Goal: Task Accomplishment & Management: Manage account settings

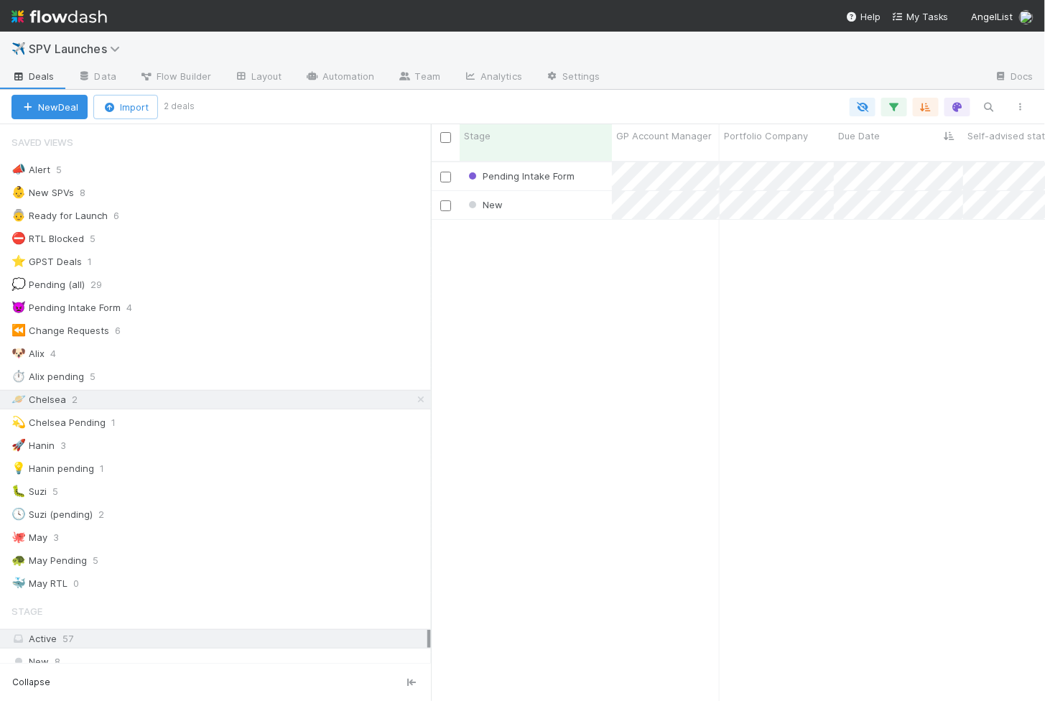
scroll to position [552, 614]
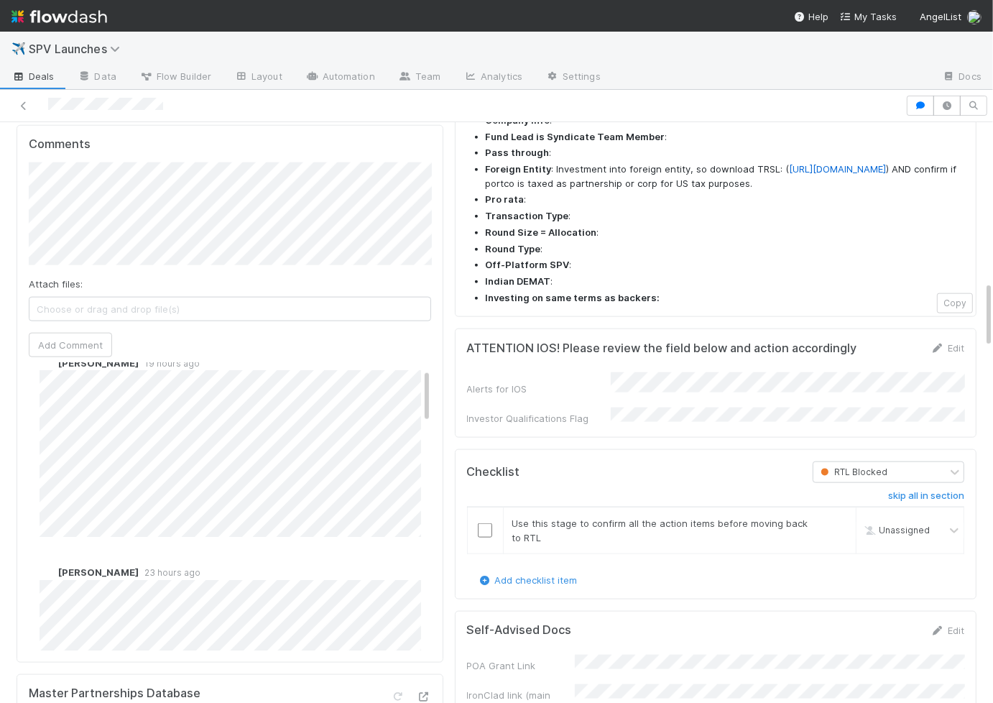
scroll to position [29, 0]
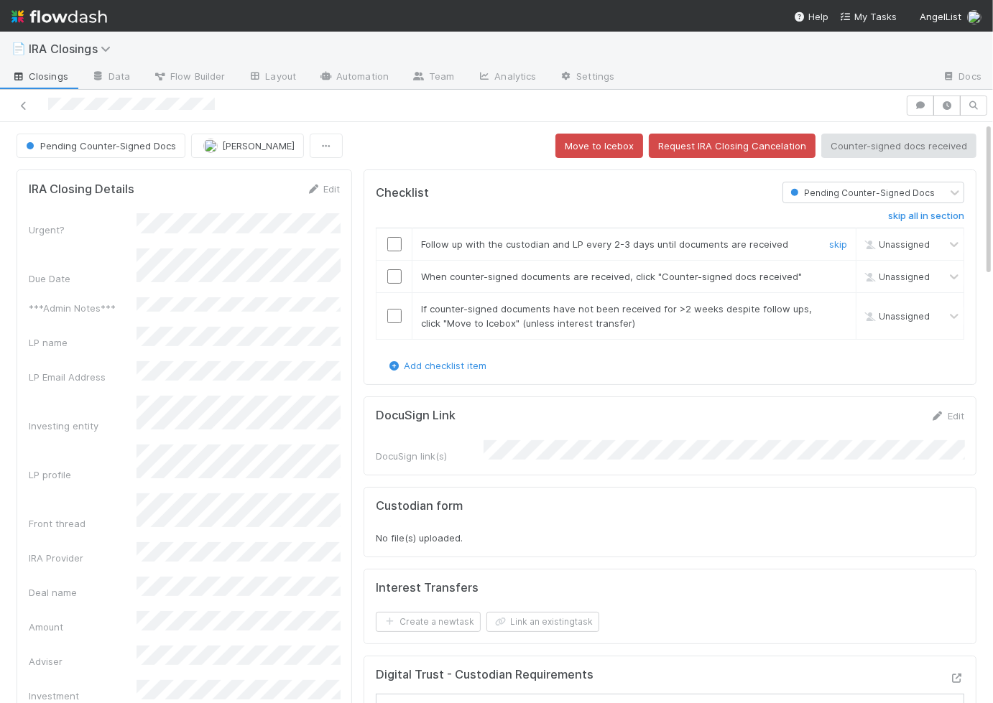
click at [396, 243] on input "checkbox" at bounding box center [394, 244] width 14 height 14
click at [392, 274] on input "checkbox" at bounding box center [394, 276] width 14 height 14
click at [392, 309] on input "checkbox" at bounding box center [394, 316] width 14 height 14
click at [873, 139] on button "Counter-signed docs received" at bounding box center [898, 146] width 155 height 24
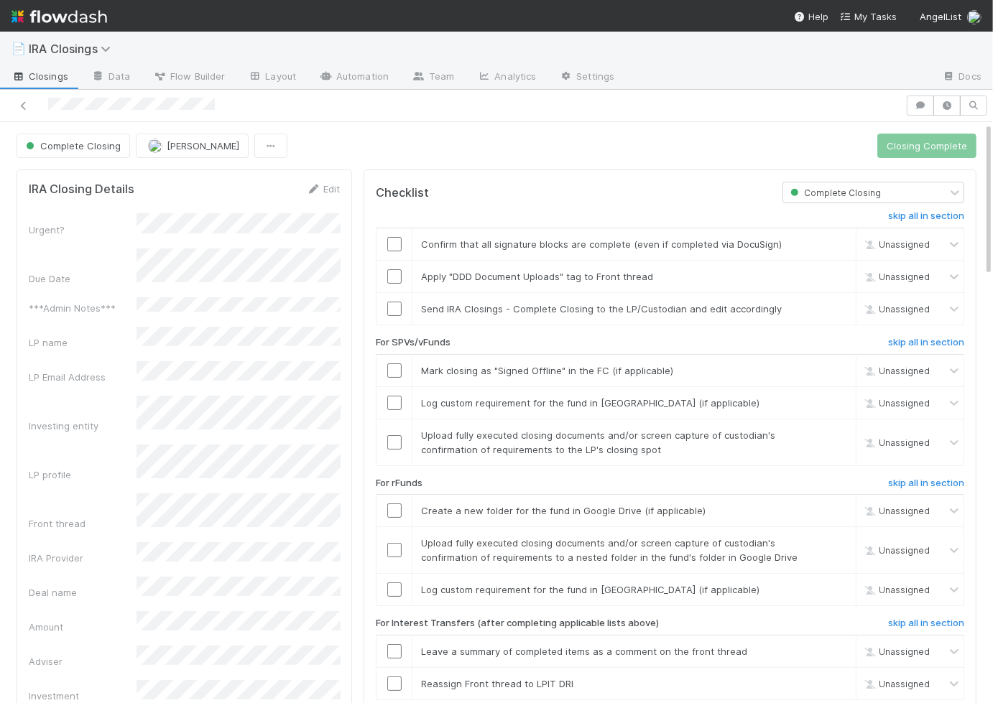
scroll to position [124, 0]
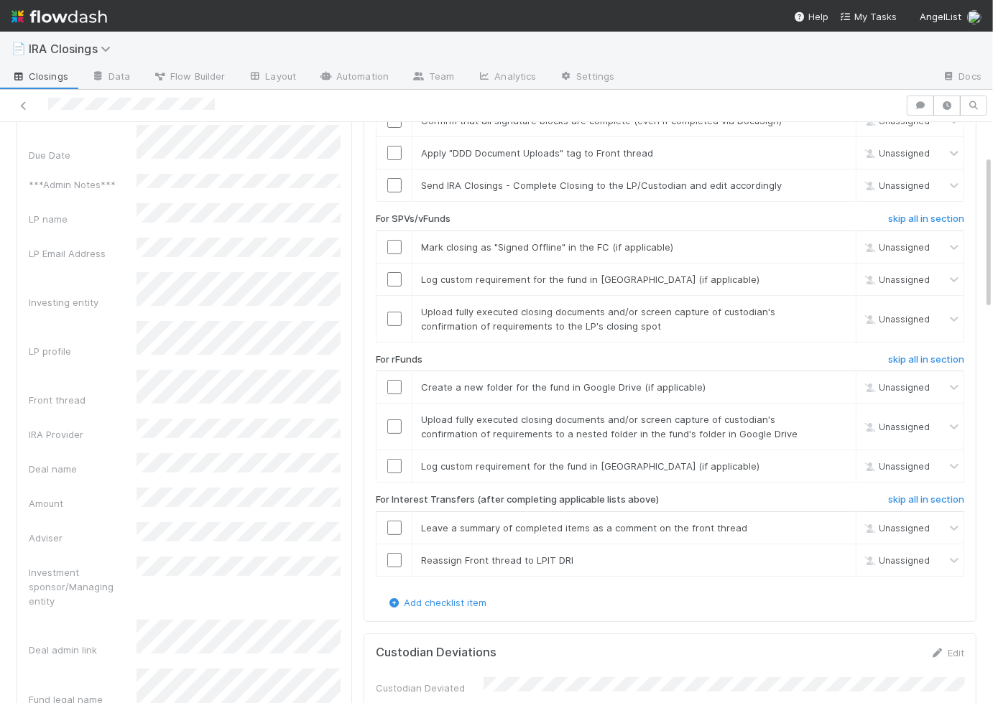
click at [909, 345] on div "skip all in section Confirm that all signature blocks are complete (even if com…" at bounding box center [670, 337] width 588 height 515
click at [915, 354] on h6 "skip all in section" at bounding box center [926, 359] width 76 height 11
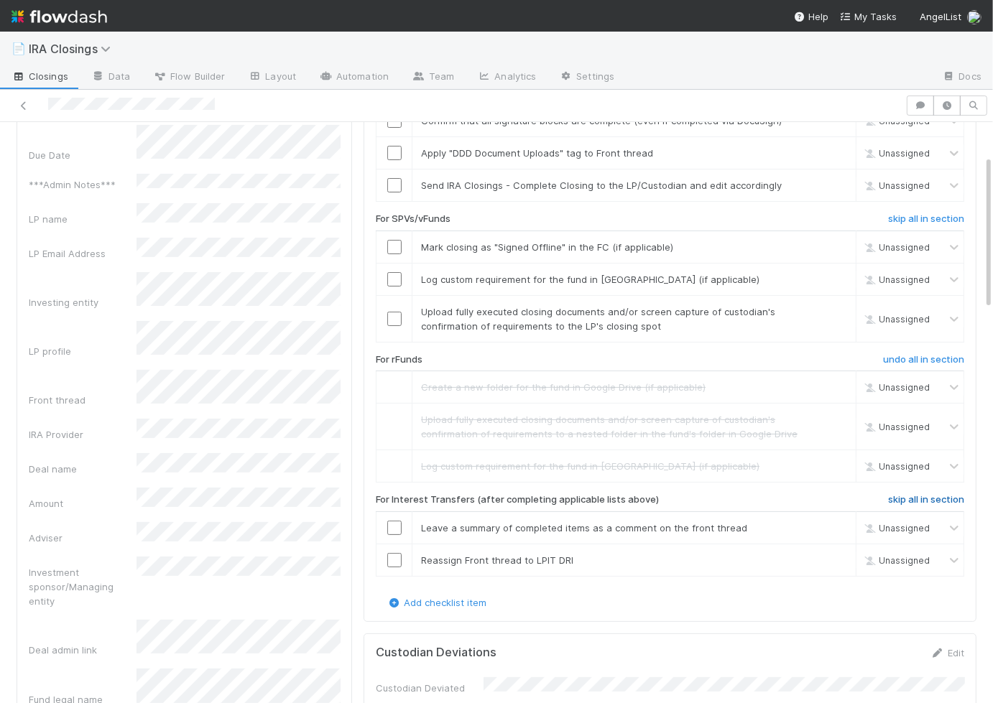
click at [918, 494] on h6 "skip all in section" at bounding box center [926, 499] width 76 height 11
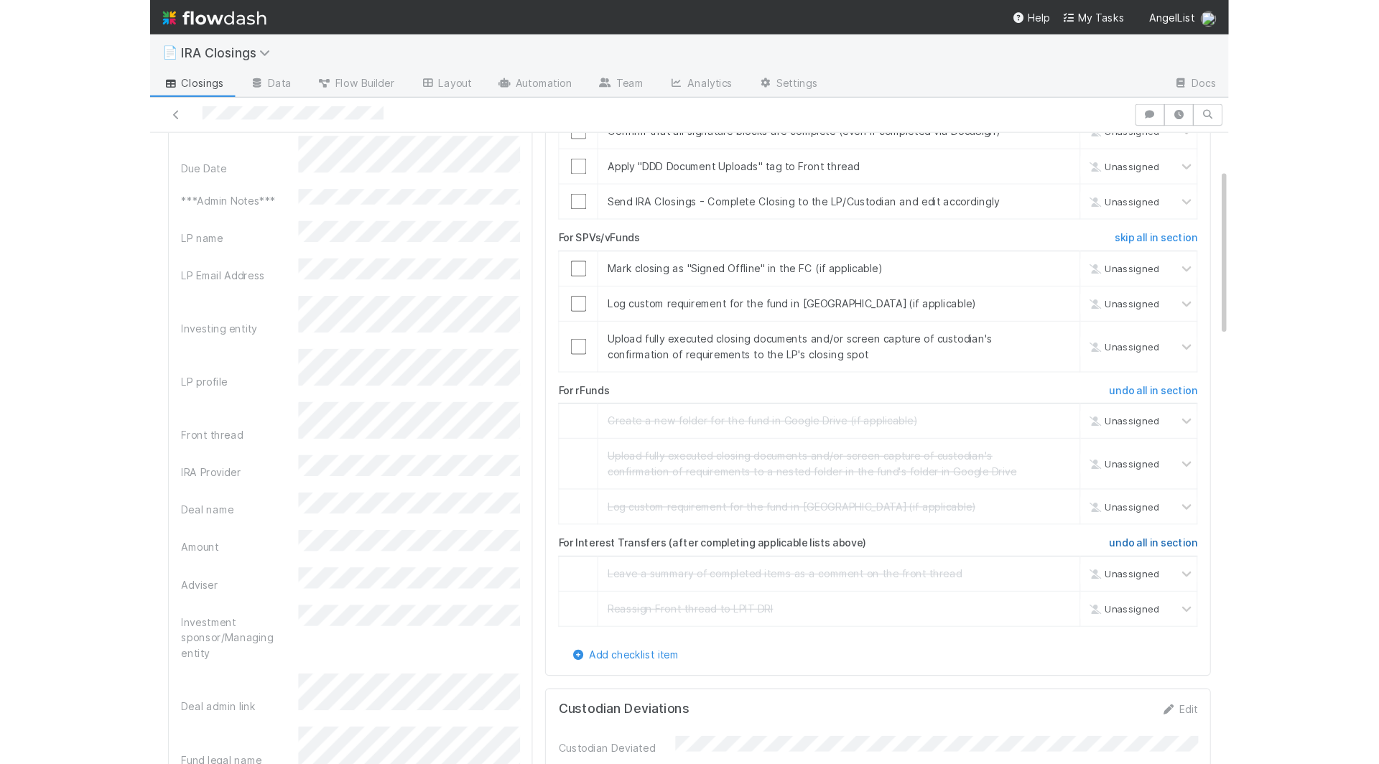
scroll to position [0, 0]
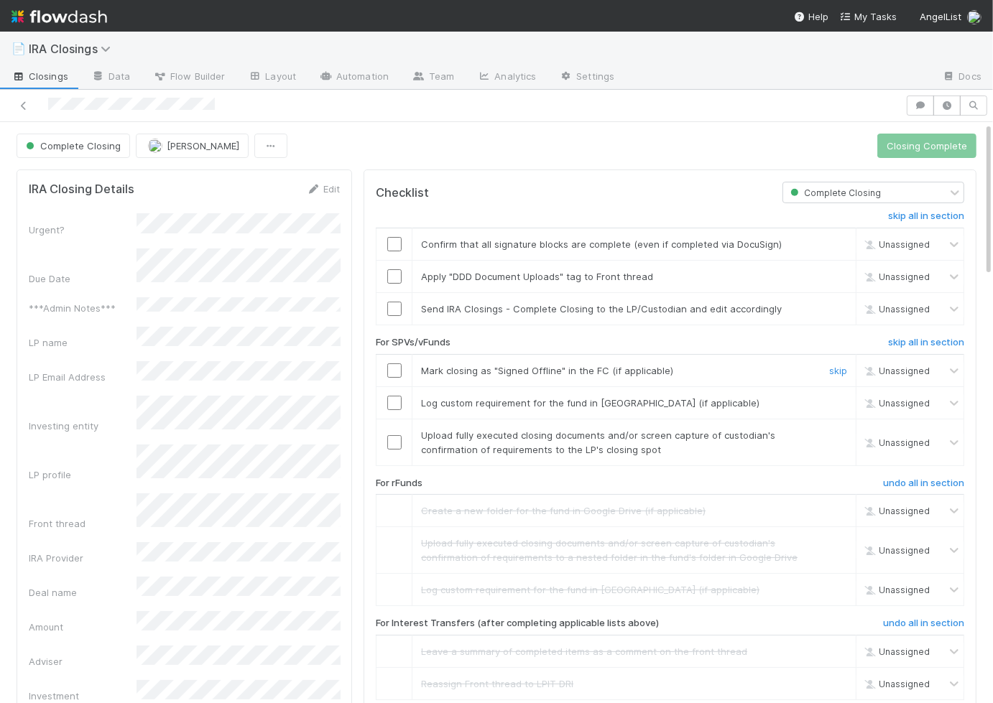
click at [395, 364] on input "checkbox" at bounding box center [394, 371] width 14 height 14
click at [397, 399] on input "checkbox" at bounding box center [394, 403] width 14 height 14
click at [392, 440] on input "checkbox" at bounding box center [394, 442] width 14 height 14
click at [395, 237] on input "checkbox" at bounding box center [394, 244] width 14 height 14
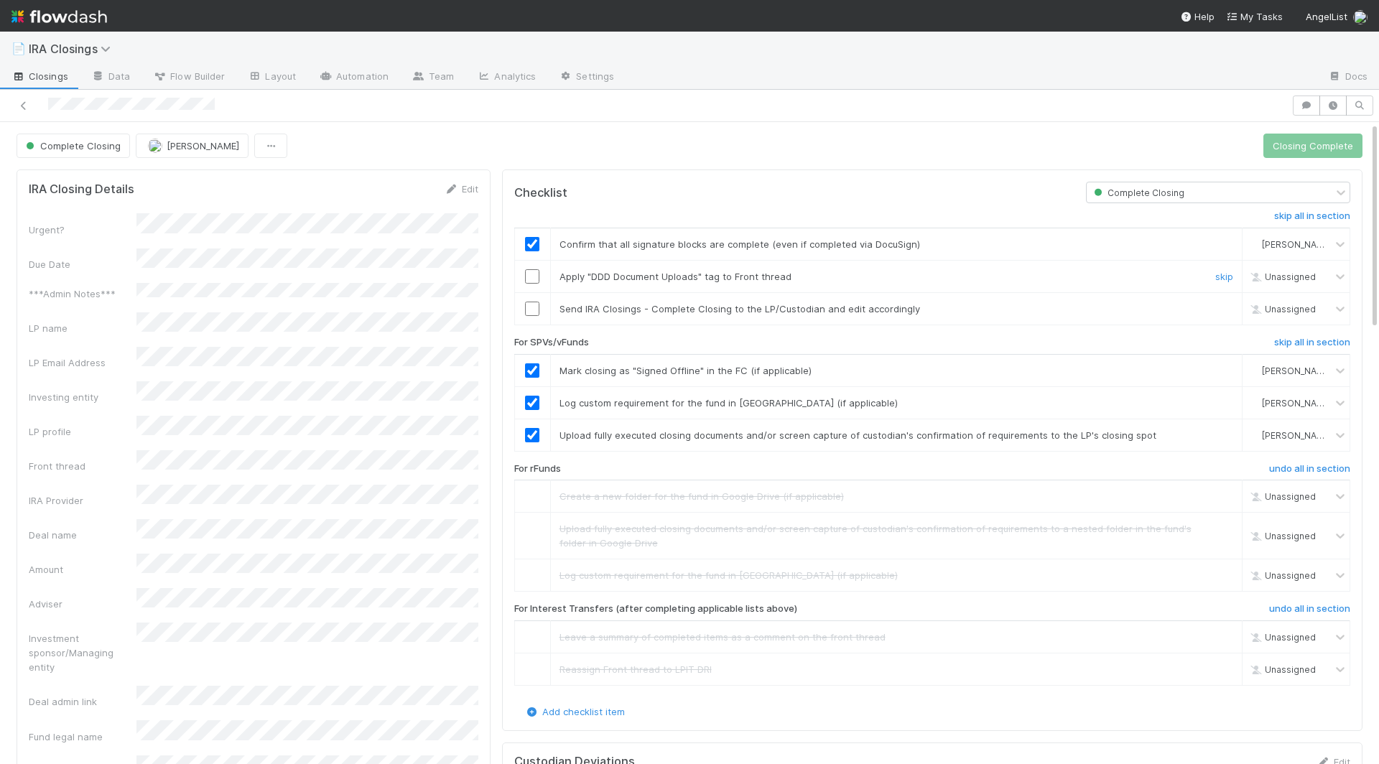
click at [524, 277] on div at bounding box center [532, 276] width 35 height 14
click at [531, 302] on input "checkbox" at bounding box center [532, 309] width 14 height 14
click at [533, 261] on td at bounding box center [532, 277] width 36 height 32
click at [533, 269] on input "checkbox" at bounding box center [532, 276] width 14 height 14
click at [1303, 148] on button "Closing Complete" at bounding box center [1313, 146] width 99 height 24
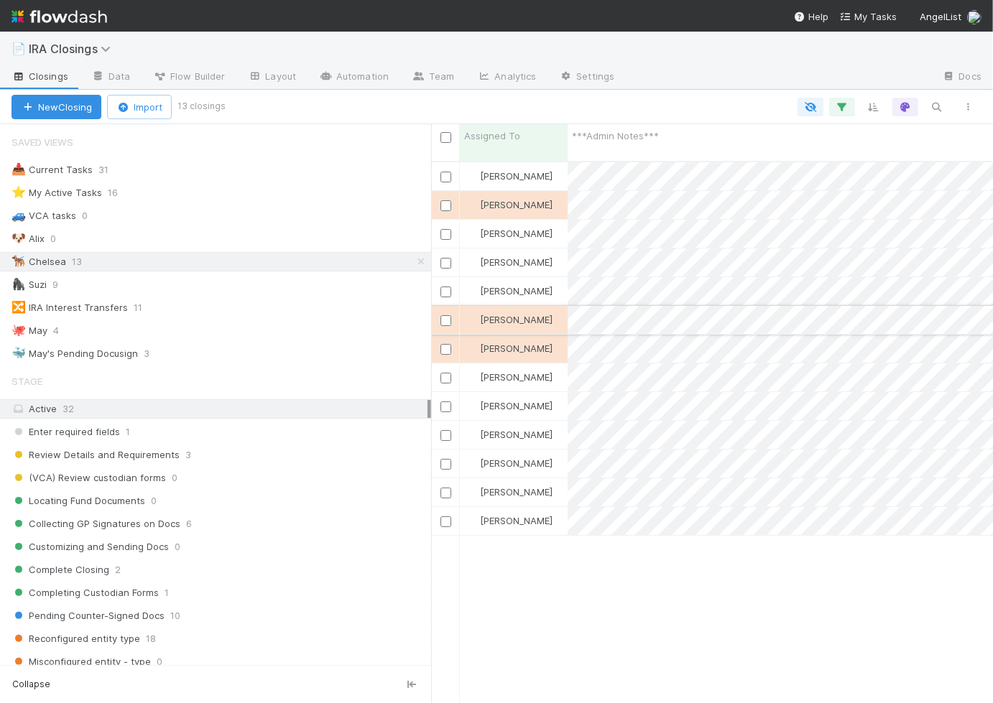
scroll to position [555, 562]
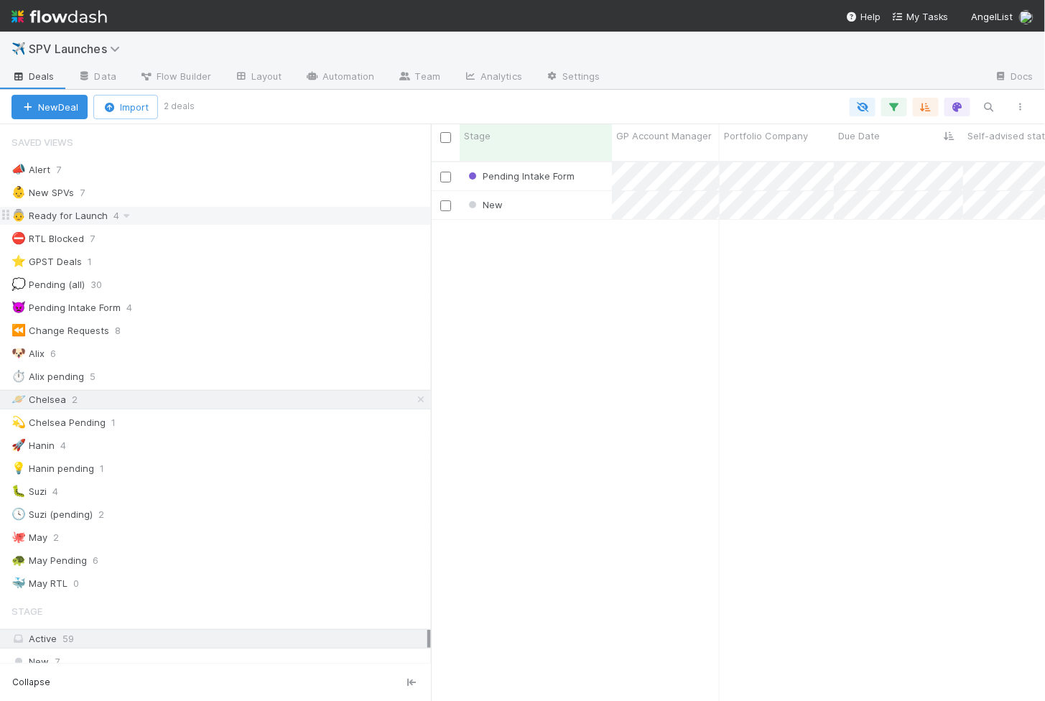
scroll to position [552, 614]
click at [1012, 687] on div "Pending Intake Form 8/17/25, 4:04:08 PM Chelsea Nazareth 0 0 0 0 0 0 0 0 1 0 0 …" at bounding box center [738, 438] width 615 height 552
click at [1012, 698] on div "Pending Intake Form 8/17/25, 4:04:08 PM Chelsea Nazareth 0 0 0 0 0 0 0 0 1 0 0 …" at bounding box center [738, 438] width 615 height 552
click at [554, 193] on div "New" at bounding box center [536, 205] width 152 height 28
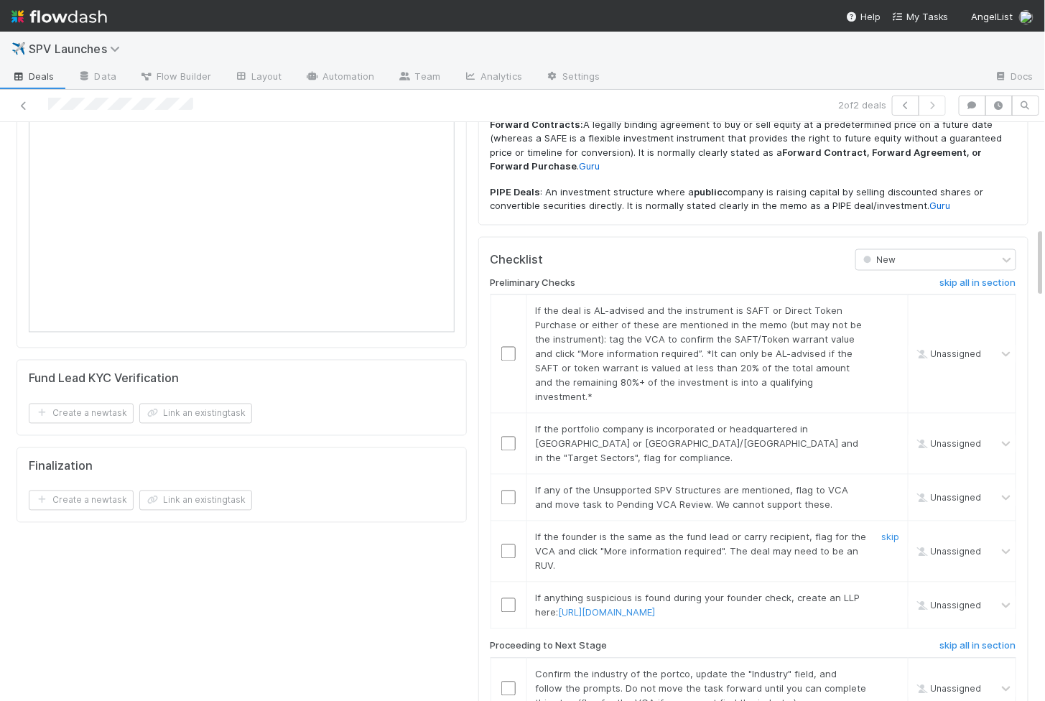
scroll to position [850, 0]
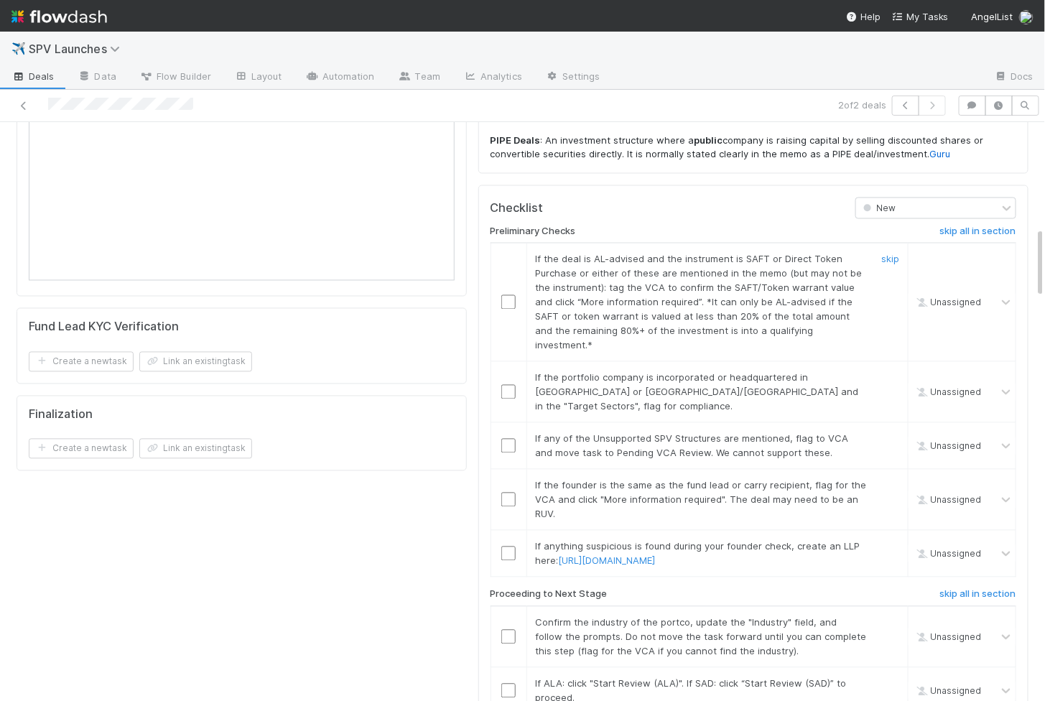
click at [507, 295] on input "checkbox" at bounding box center [508, 302] width 14 height 14
click at [509, 385] on input "checkbox" at bounding box center [508, 392] width 14 height 14
checkbox input "true"
click at [509, 439] on input "checkbox" at bounding box center [508, 446] width 14 height 14
click at [512, 493] on input "checkbox" at bounding box center [508, 500] width 14 height 14
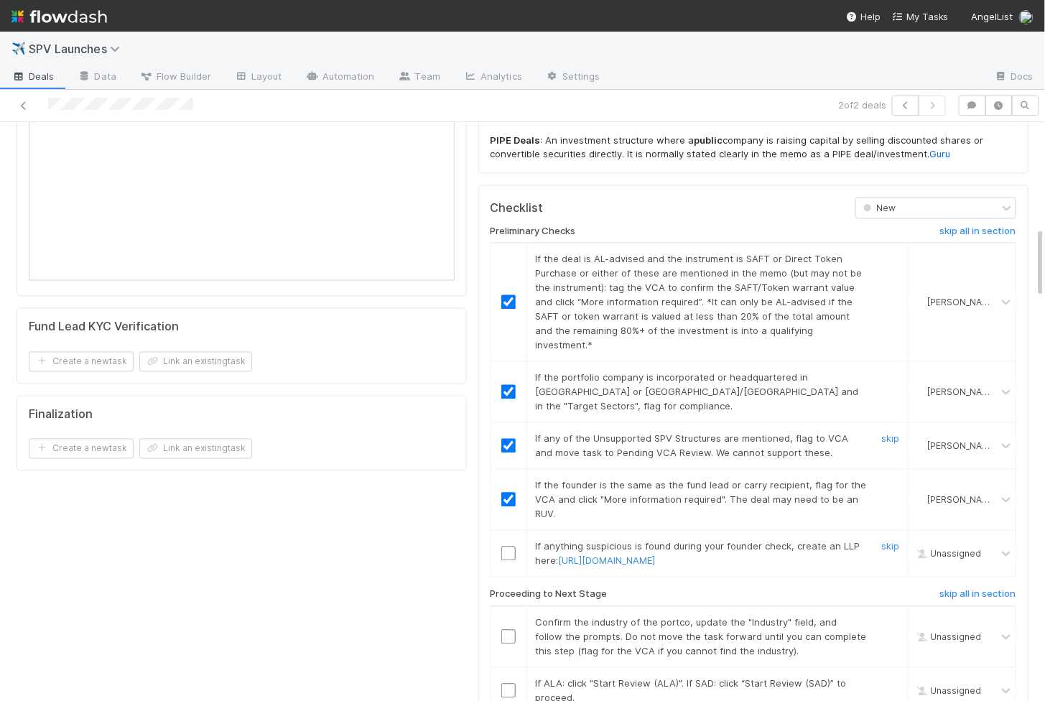
click at [511, 547] on input "checkbox" at bounding box center [508, 554] width 14 height 14
click at [511, 630] on input "checkbox" at bounding box center [508, 637] width 14 height 14
click at [510, 684] on input "checkbox" at bounding box center [508, 691] width 14 height 14
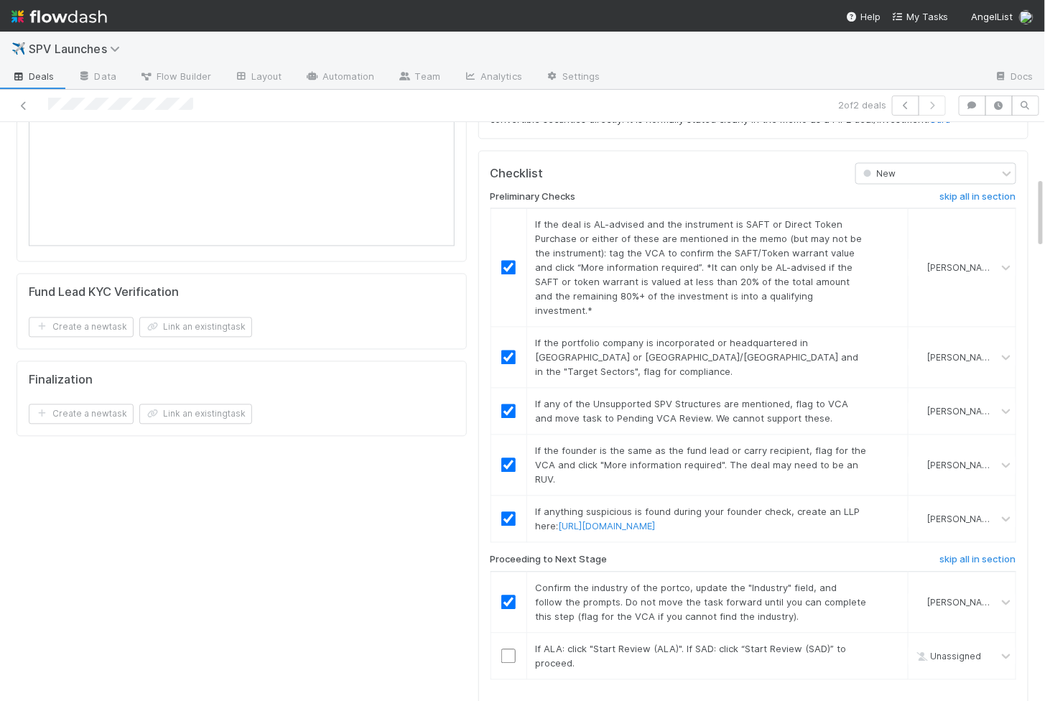
scroll to position [1032, 0]
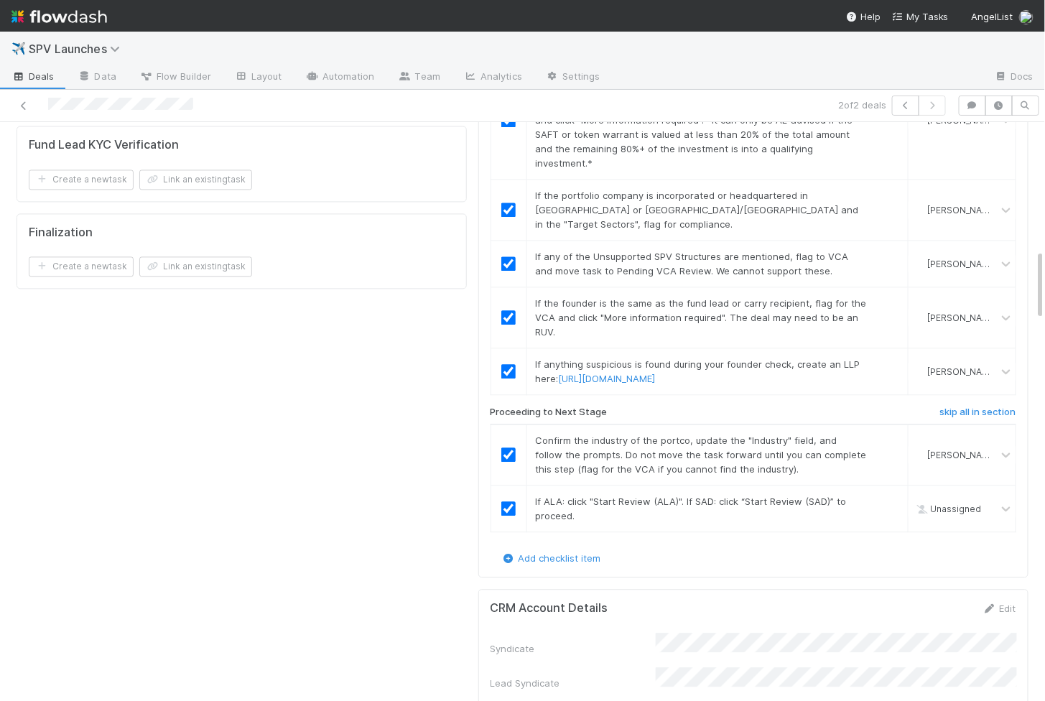
checkbox input "true"
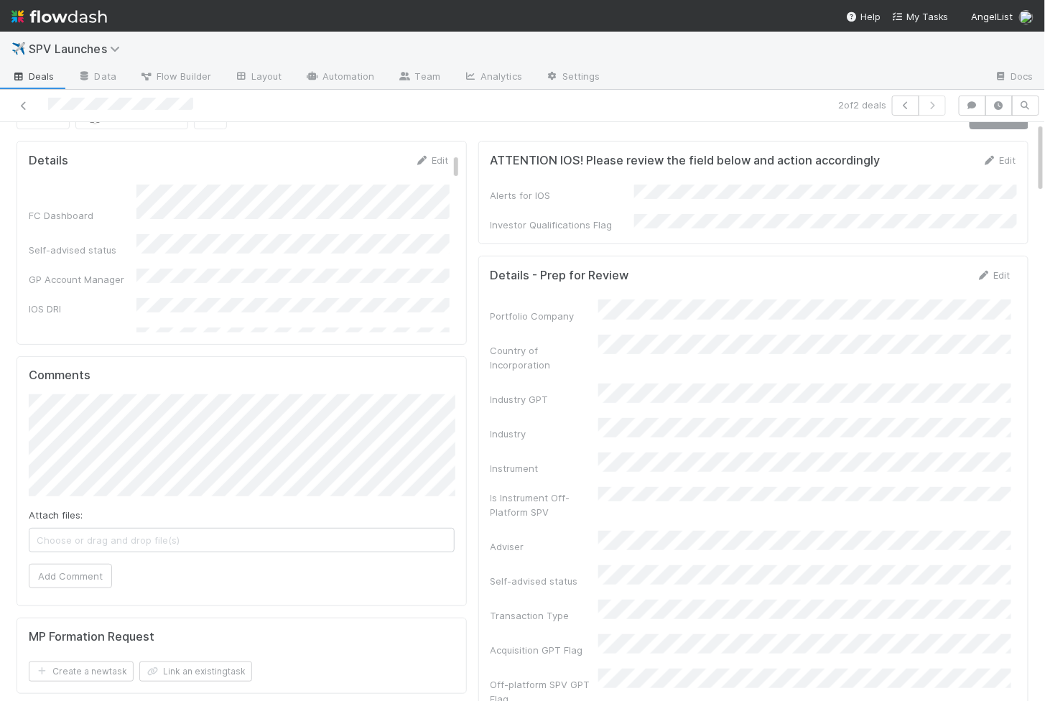
scroll to position [0, 0]
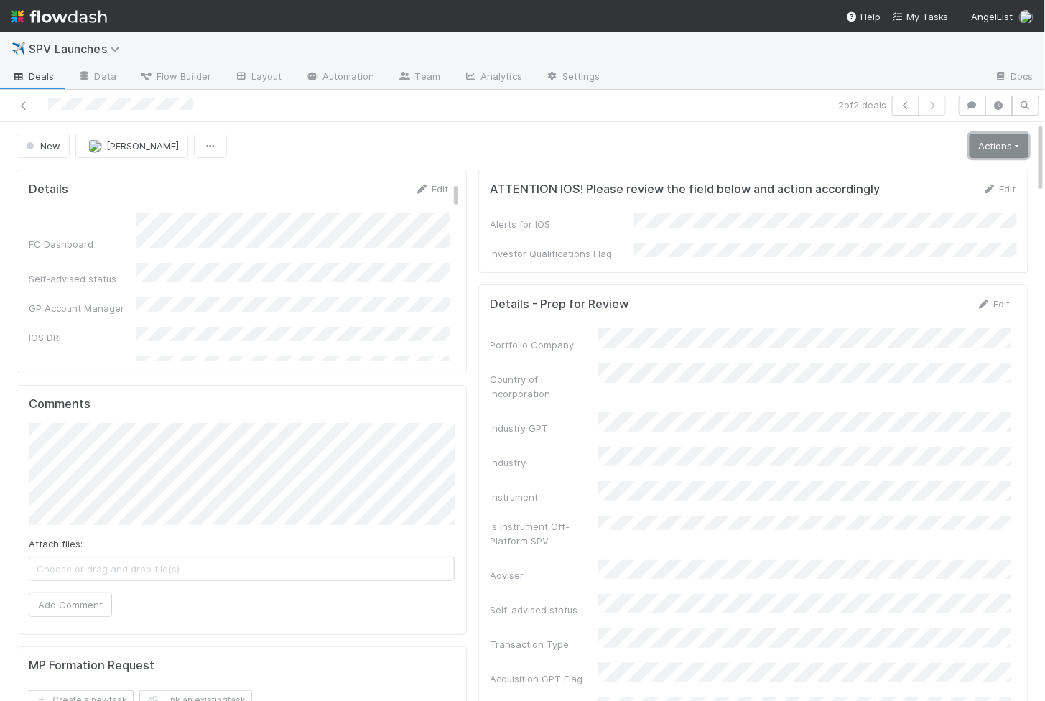
click at [1009, 144] on link "Actions" at bounding box center [999, 146] width 59 height 24
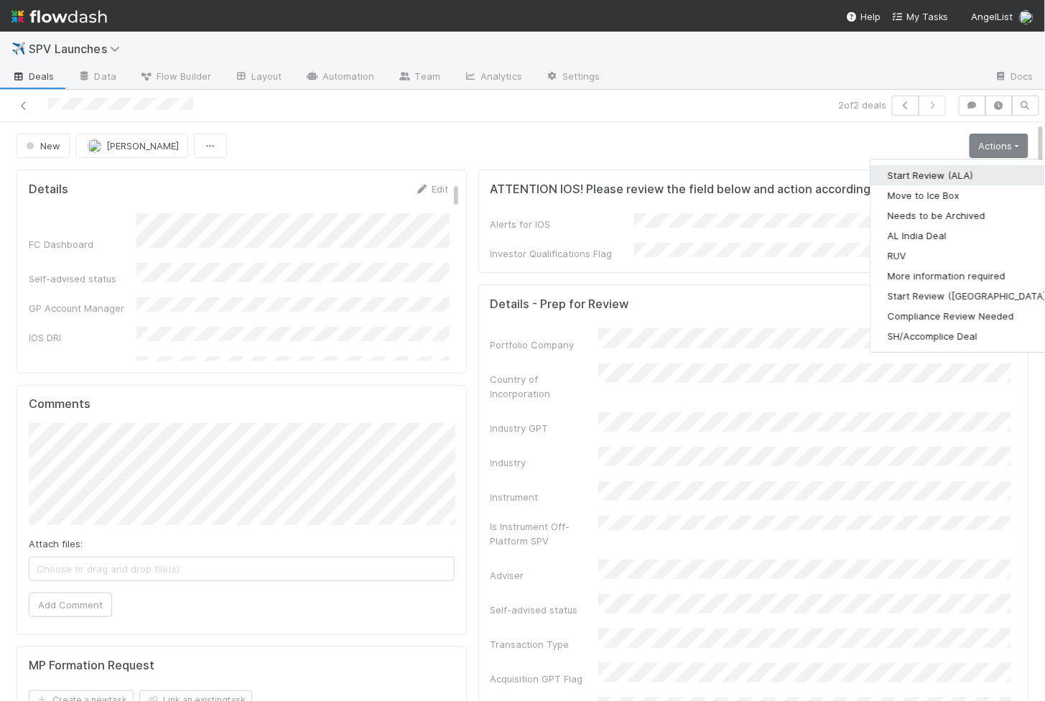
click at [986, 176] on button "Start Review (ALA)" at bounding box center [969, 175] width 196 height 20
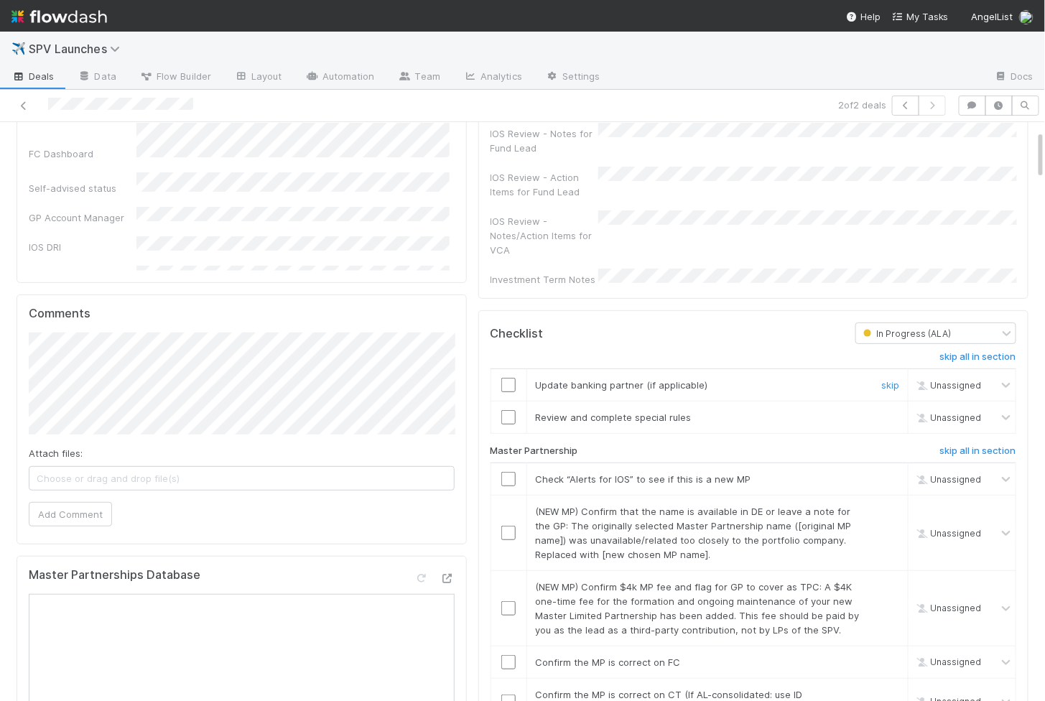
scroll to position [97, 0]
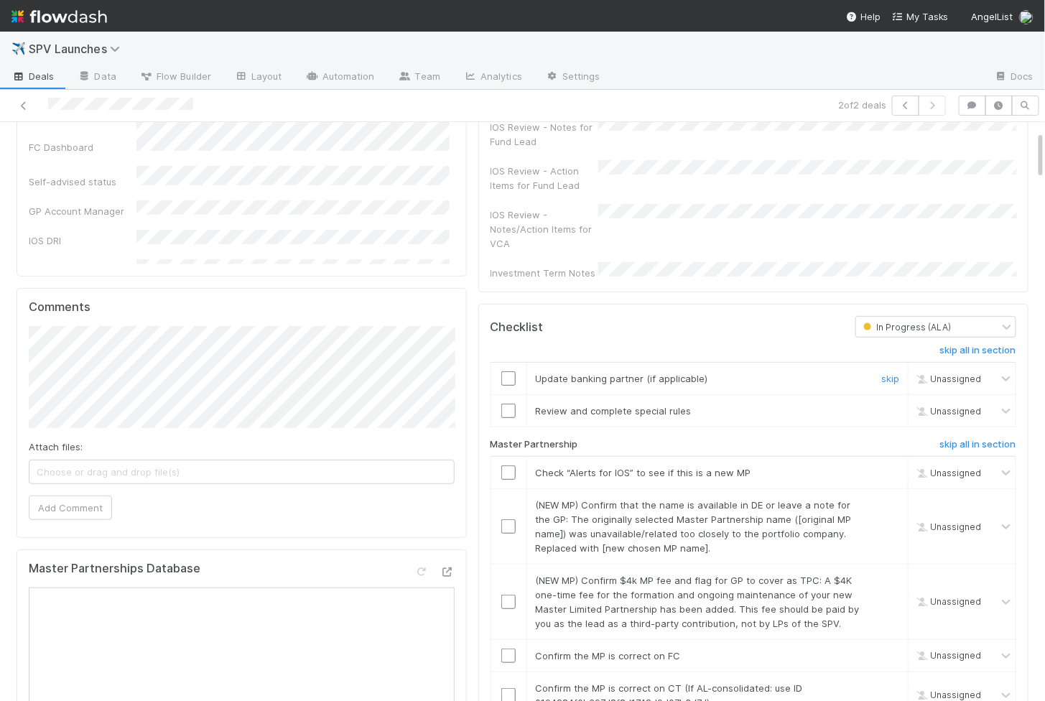
click at [509, 371] on input "checkbox" at bounding box center [508, 378] width 14 height 14
click at [509, 404] on input "checkbox" at bounding box center [508, 411] width 14 height 14
click at [511, 371] on input "checkbox" at bounding box center [508, 378] width 14 height 14
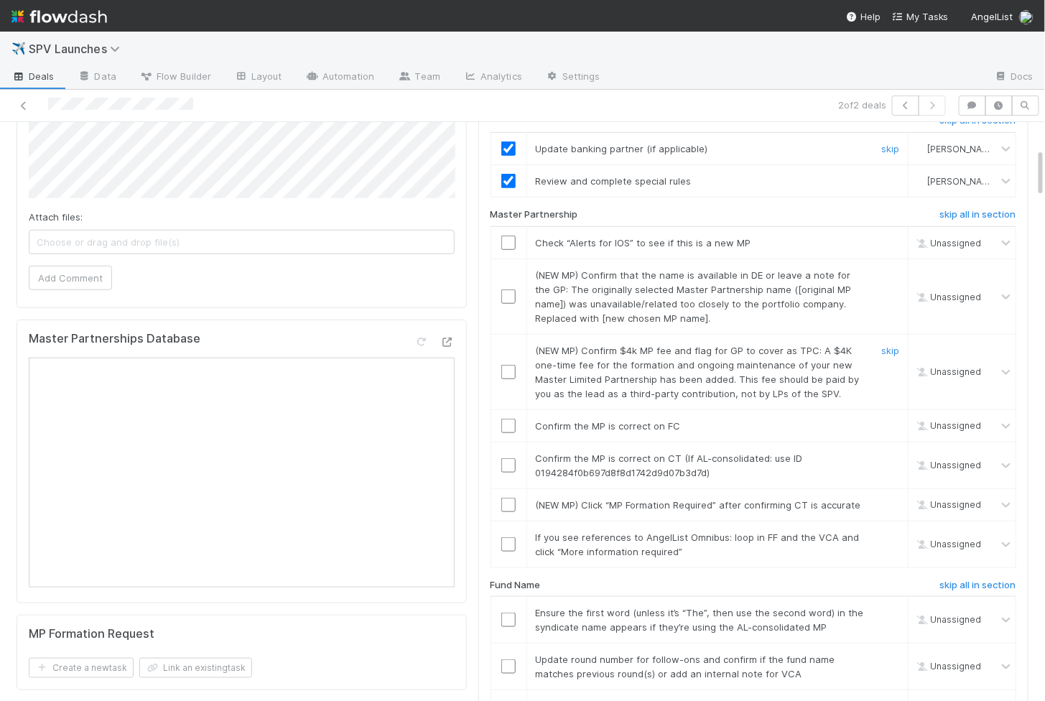
scroll to position [338, 0]
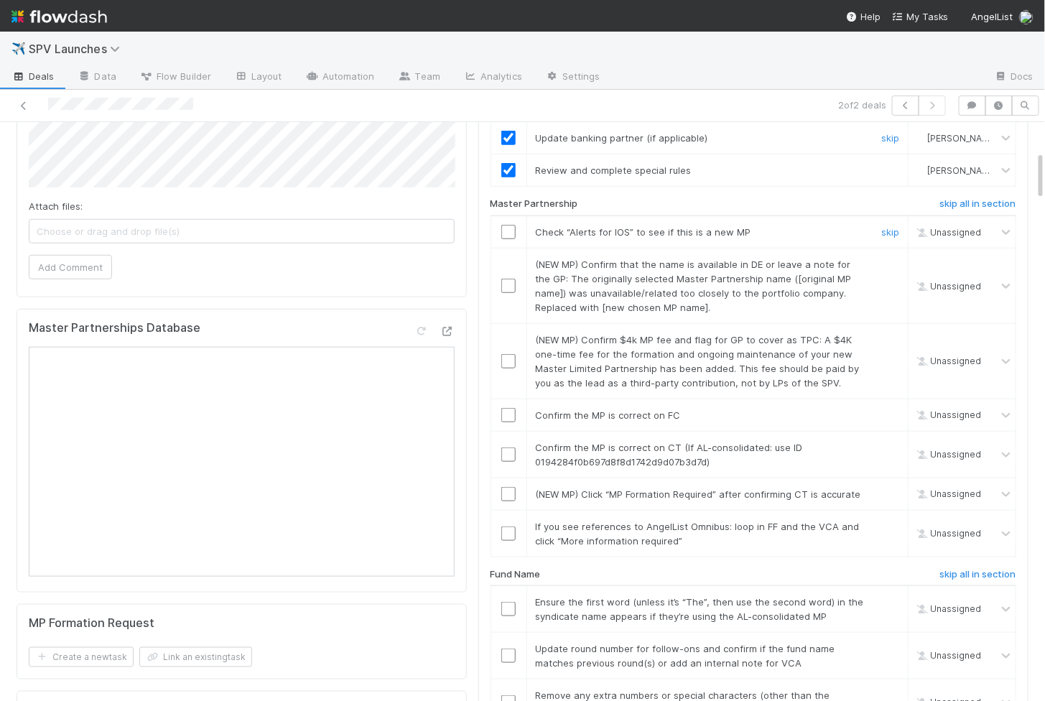
click at [512, 225] on input "checkbox" at bounding box center [508, 232] width 14 height 14
click at [509, 279] on input "checkbox" at bounding box center [508, 286] width 14 height 14
click at [506, 354] on input "checkbox" at bounding box center [508, 361] width 14 height 14
click at [506, 408] on input "checkbox" at bounding box center [508, 415] width 14 height 14
click at [507, 448] on input "checkbox" at bounding box center [508, 455] width 14 height 14
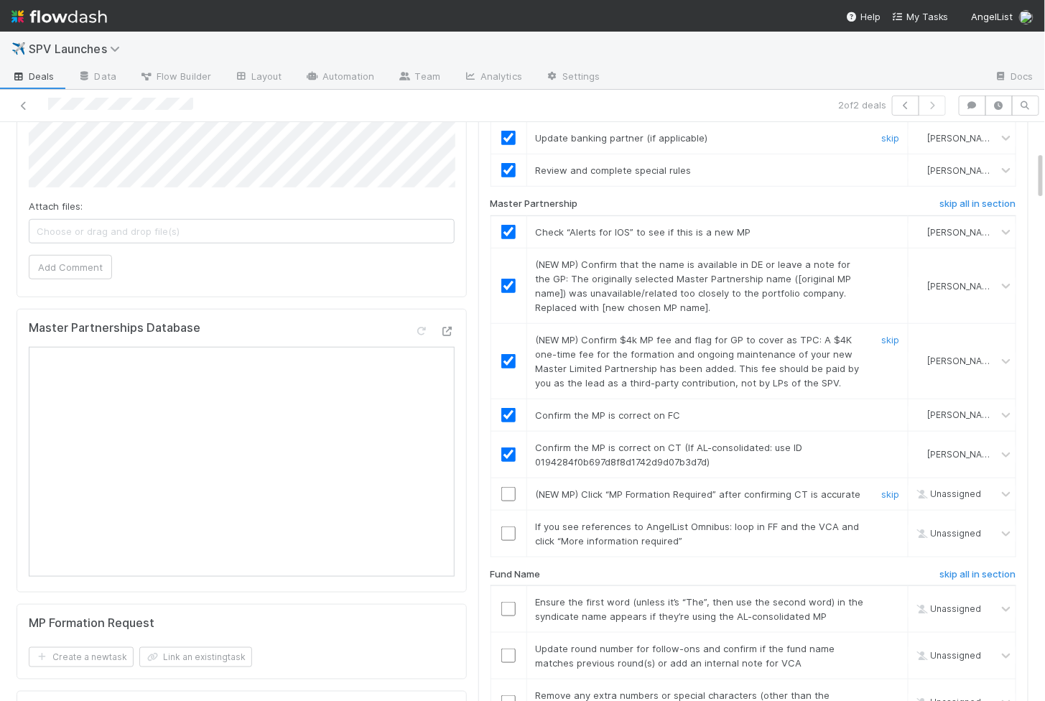
click at [507, 487] on input "checkbox" at bounding box center [508, 494] width 14 height 14
click at [507, 527] on input "checkbox" at bounding box center [508, 534] width 14 height 14
click at [506, 527] on input "checkbox" at bounding box center [508, 534] width 14 height 14
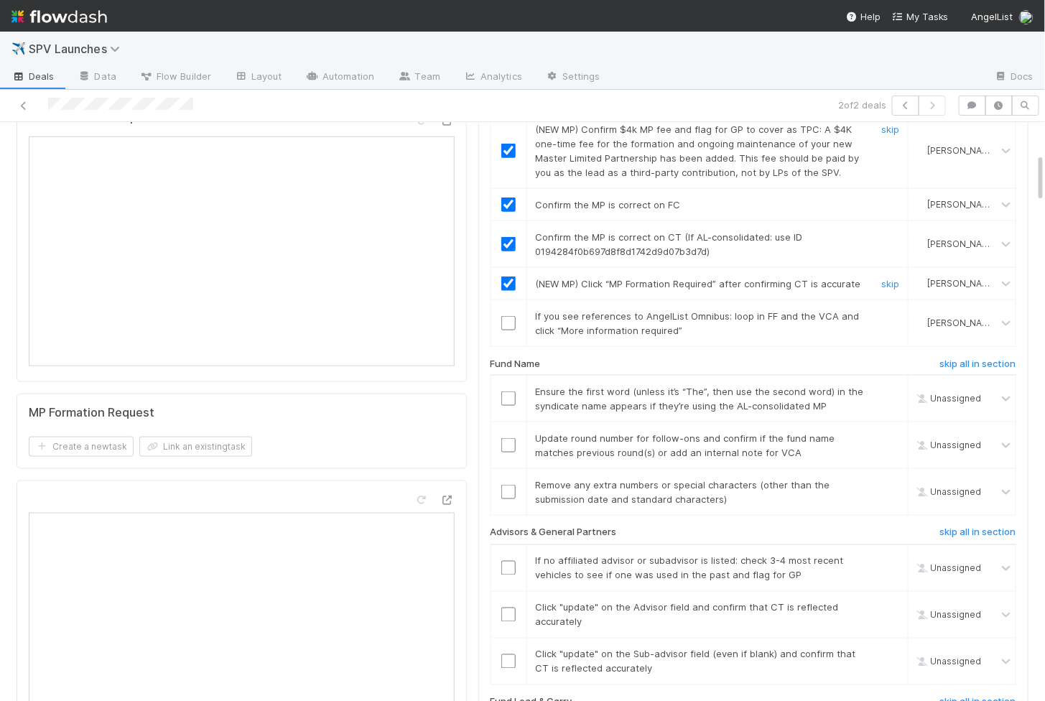
scroll to position [560, 0]
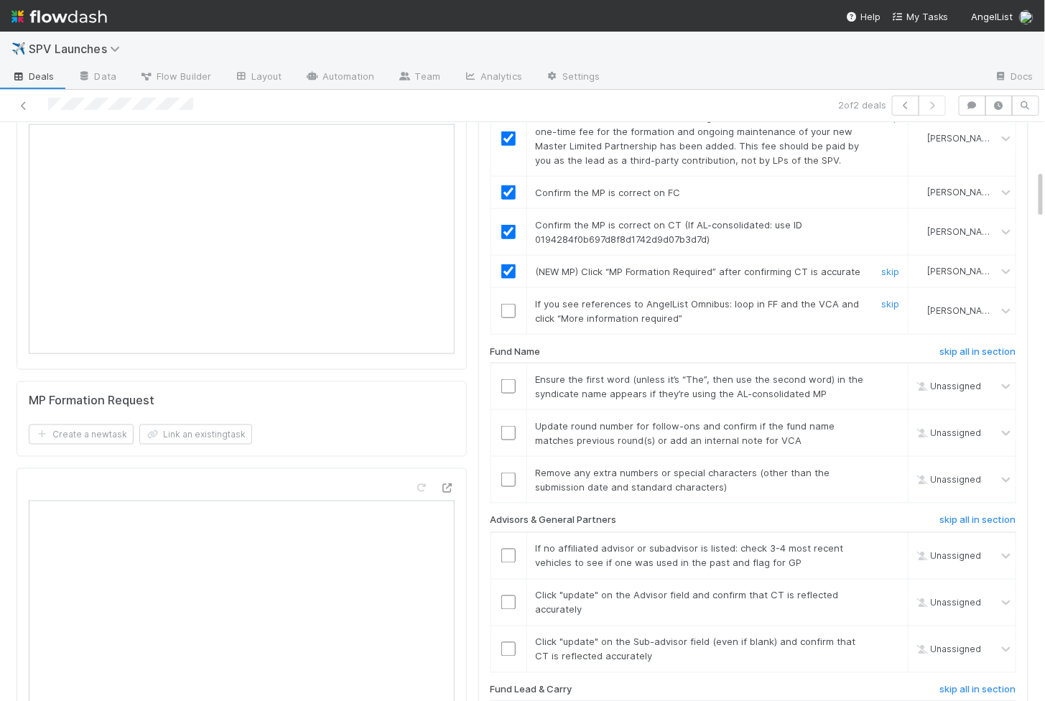
click at [506, 304] on input "checkbox" at bounding box center [508, 311] width 14 height 14
click at [505, 473] on input "checkbox" at bounding box center [508, 480] width 14 height 14
click at [512, 426] on input "checkbox" at bounding box center [508, 433] width 14 height 14
click at [512, 379] on input "checkbox" at bounding box center [508, 386] width 14 height 14
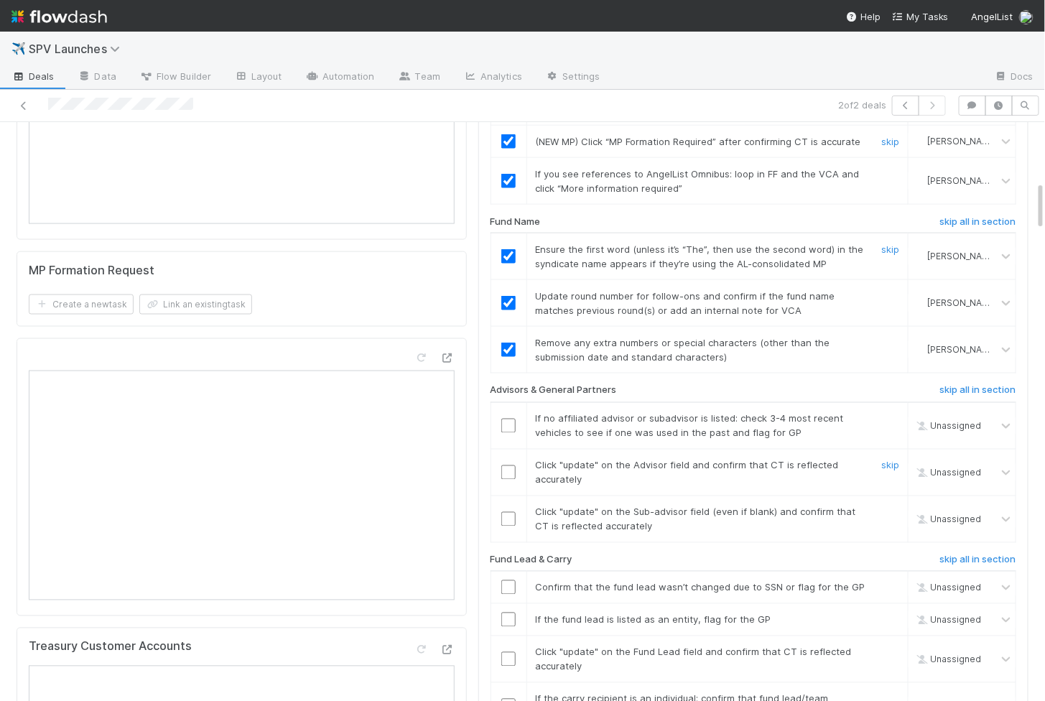
scroll to position [698, 0]
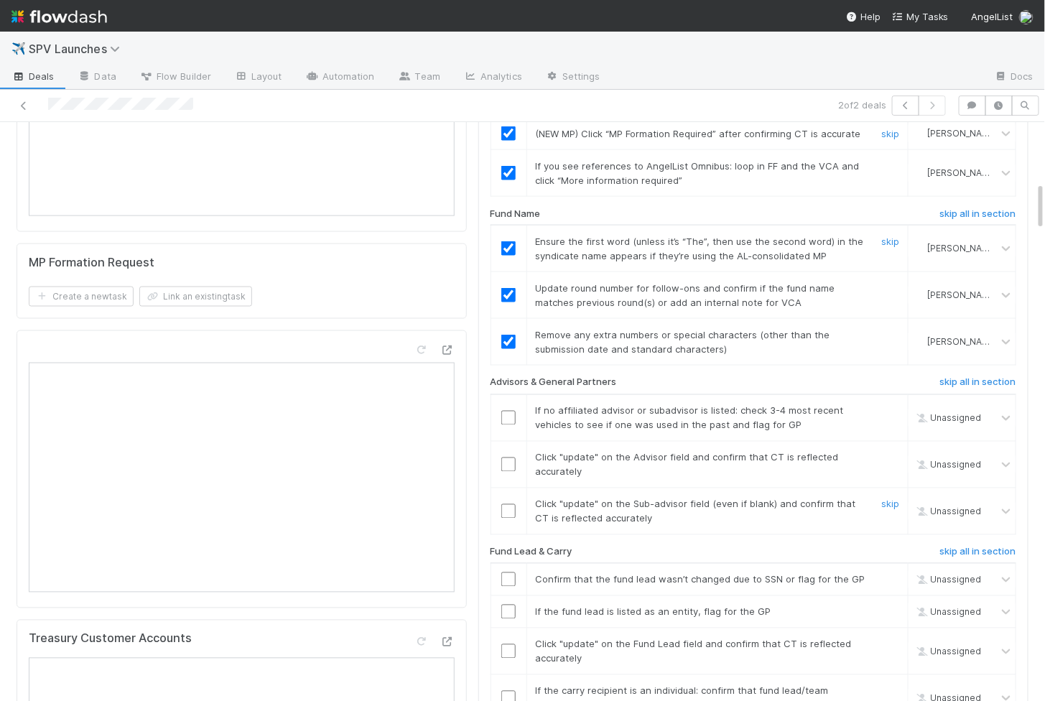
click at [508, 495] on td at bounding box center [509, 511] width 36 height 47
click at [508, 504] on input "checkbox" at bounding box center [508, 511] width 14 height 14
click at [510, 458] on input "checkbox" at bounding box center [508, 465] width 14 height 14
click at [512, 411] on input "checkbox" at bounding box center [508, 418] width 14 height 14
click at [510, 504] on input "checkbox" at bounding box center [508, 511] width 14 height 14
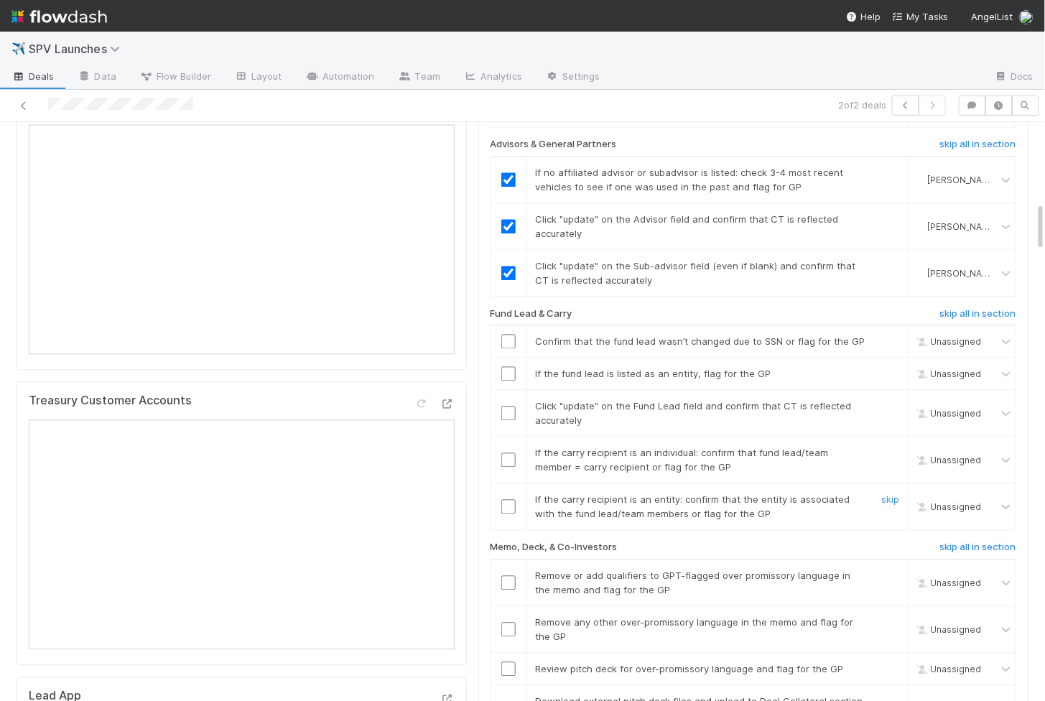
scroll to position [941, 0]
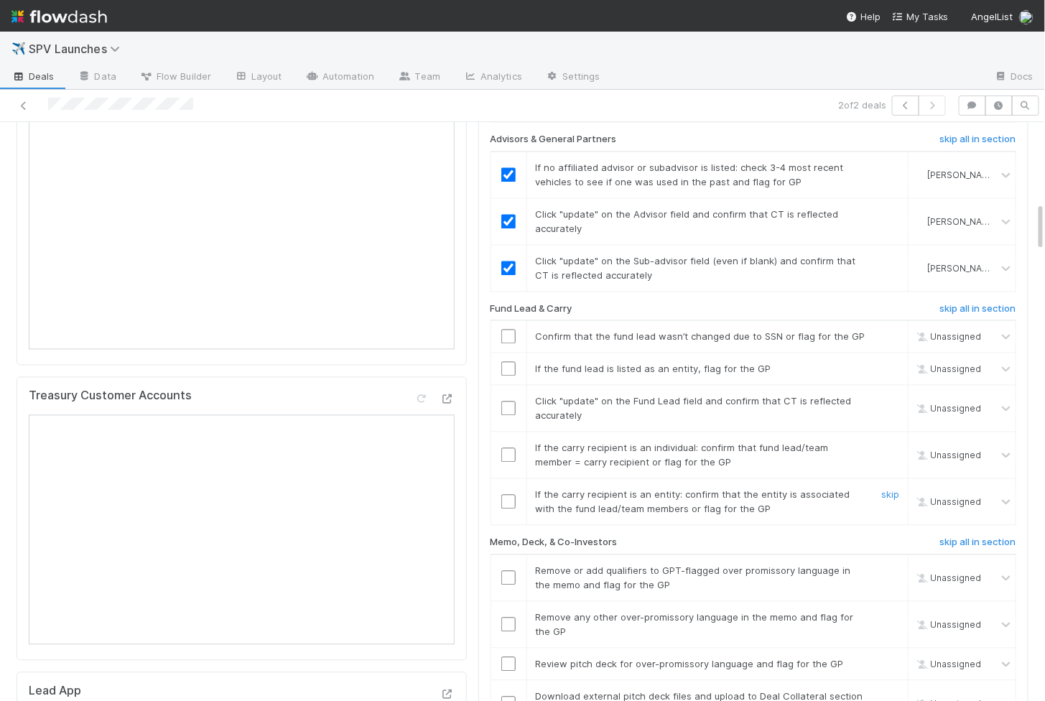
click at [509, 495] on input "checkbox" at bounding box center [508, 502] width 14 height 14
click at [509, 448] on input "checkbox" at bounding box center [508, 455] width 14 height 14
click at [511, 402] on input "checkbox" at bounding box center [508, 409] width 14 height 14
click at [511, 362] on input "checkbox" at bounding box center [508, 369] width 14 height 14
click at [511, 330] on input "checkbox" at bounding box center [508, 337] width 14 height 14
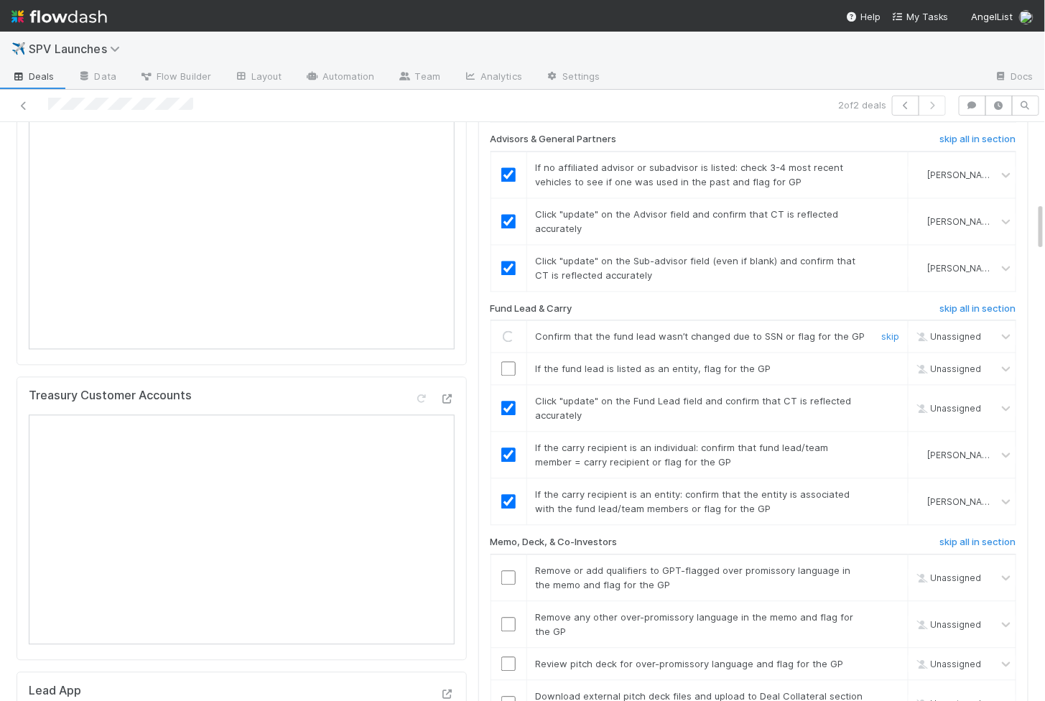
checkbox input "true"
click at [512, 362] on input "checkbox" at bounding box center [508, 369] width 14 height 14
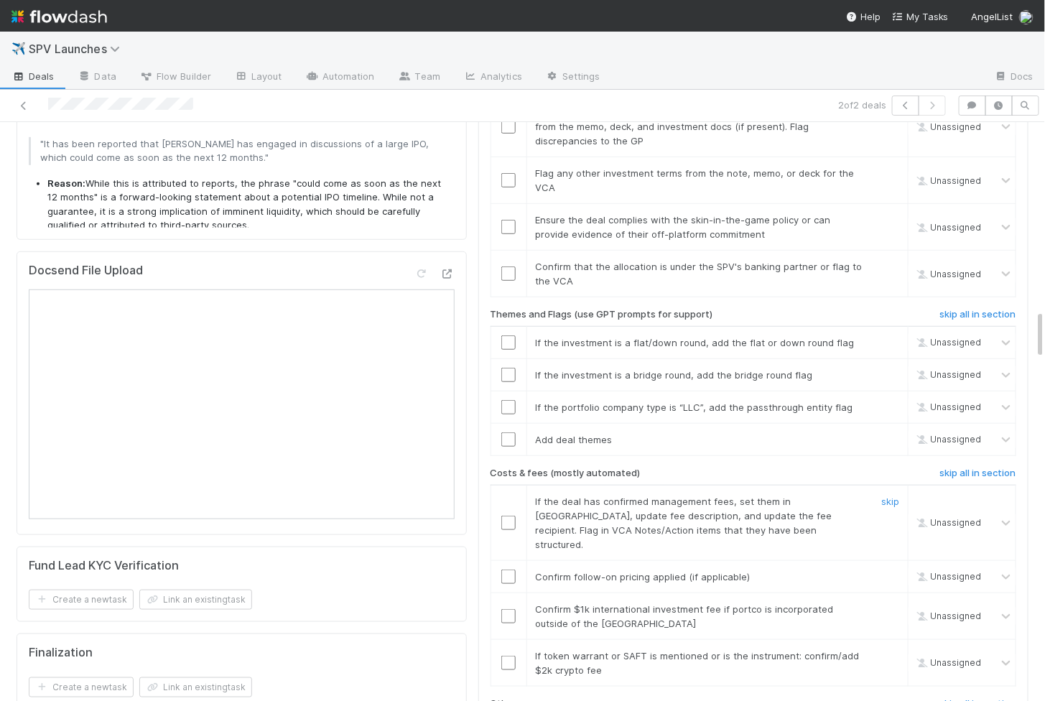
scroll to position [2221, 0]
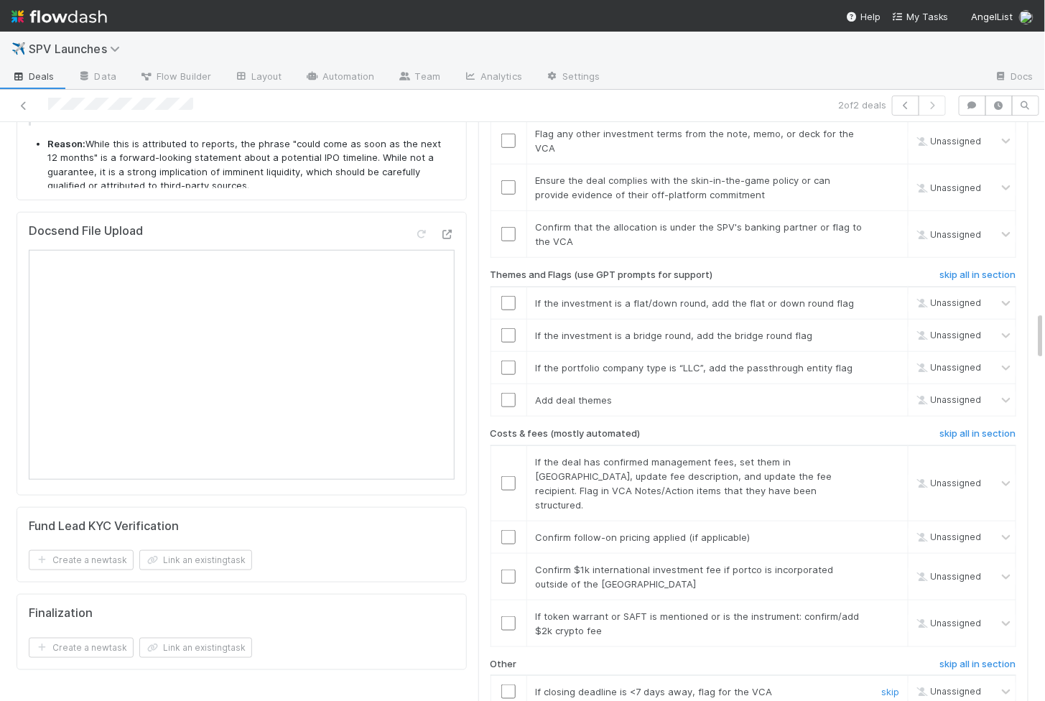
click at [510, 685] on input "checkbox" at bounding box center [508, 692] width 14 height 14
click at [510, 616] on input "checkbox" at bounding box center [508, 623] width 14 height 14
click at [510, 570] on input "checkbox" at bounding box center [508, 577] width 14 height 14
click at [509, 530] on input "checkbox" at bounding box center [508, 537] width 14 height 14
click at [509, 476] on input "checkbox" at bounding box center [508, 483] width 14 height 14
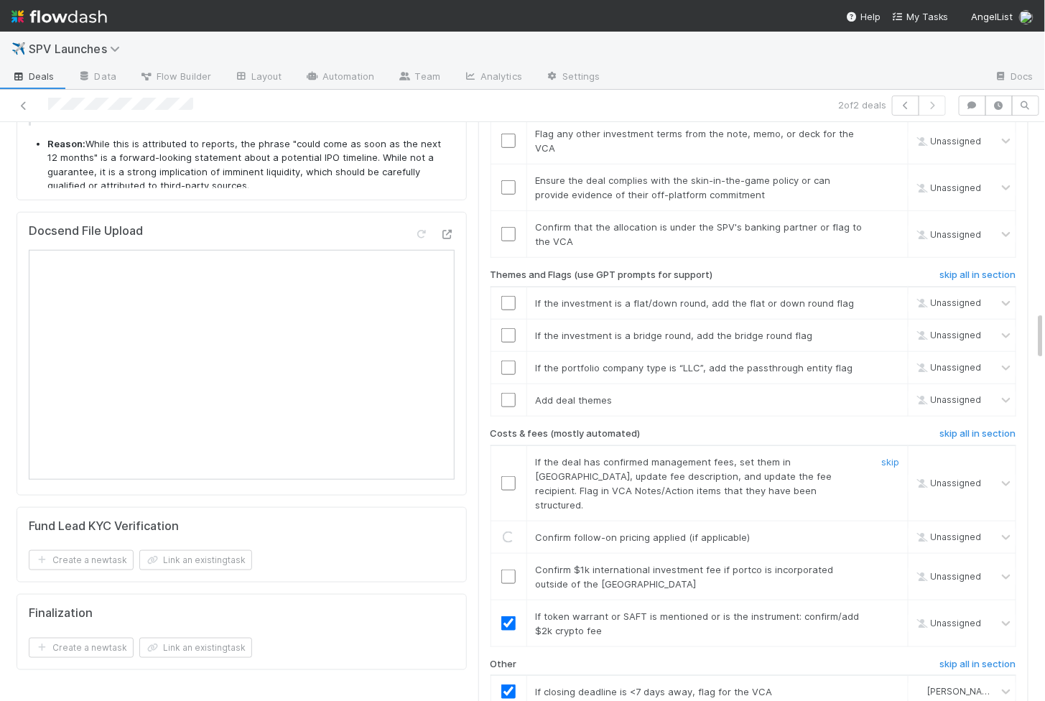
click at [506, 570] on input "checkbox" at bounding box center [508, 577] width 14 height 14
checkbox input "true"
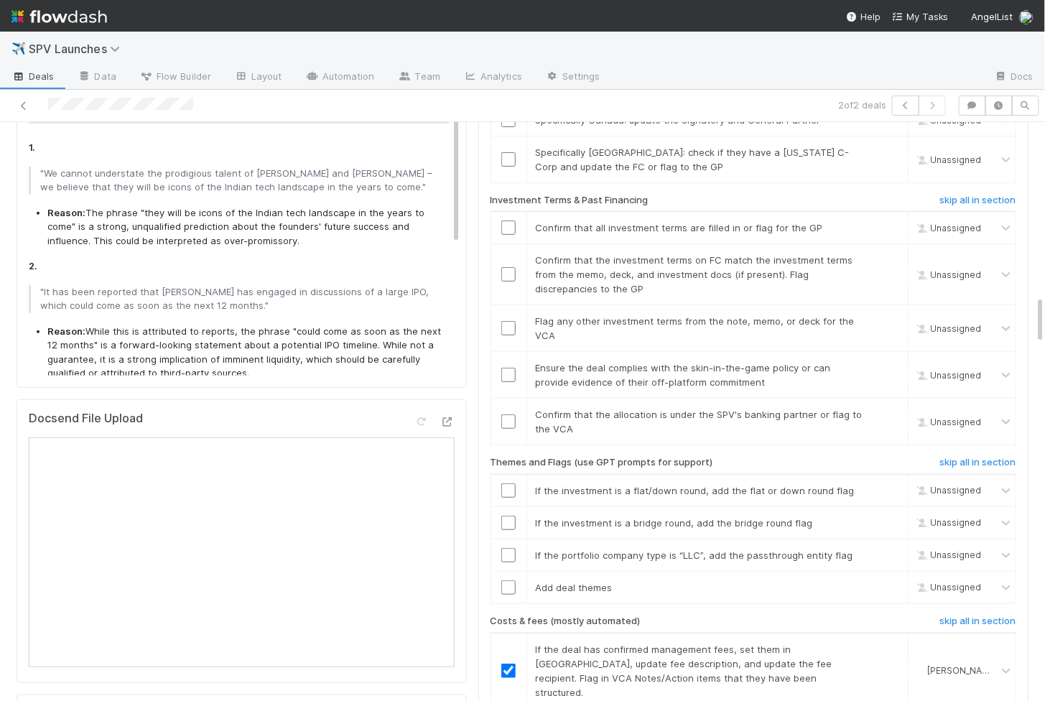
scroll to position [208, 0]
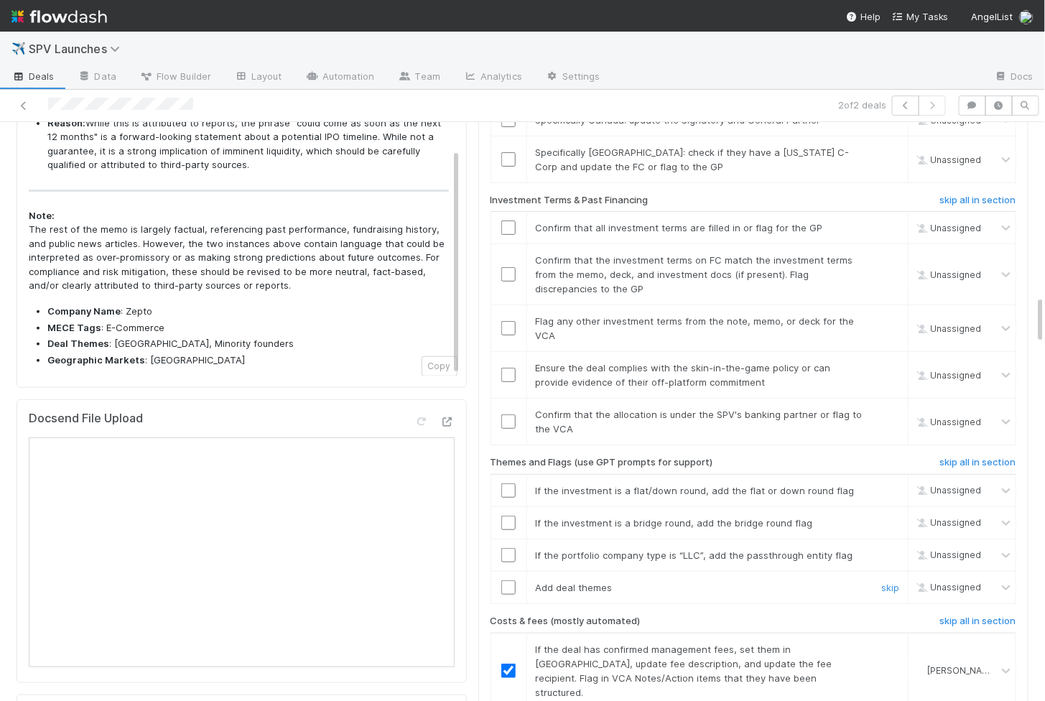
click at [508, 580] on input "checkbox" at bounding box center [508, 587] width 14 height 14
click at [509, 548] on input "checkbox" at bounding box center [508, 555] width 14 height 14
click at [509, 516] on input "checkbox" at bounding box center [508, 523] width 14 height 14
click at [509, 483] on input "checkbox" at bounding box center [508, 490] width 14 height 14
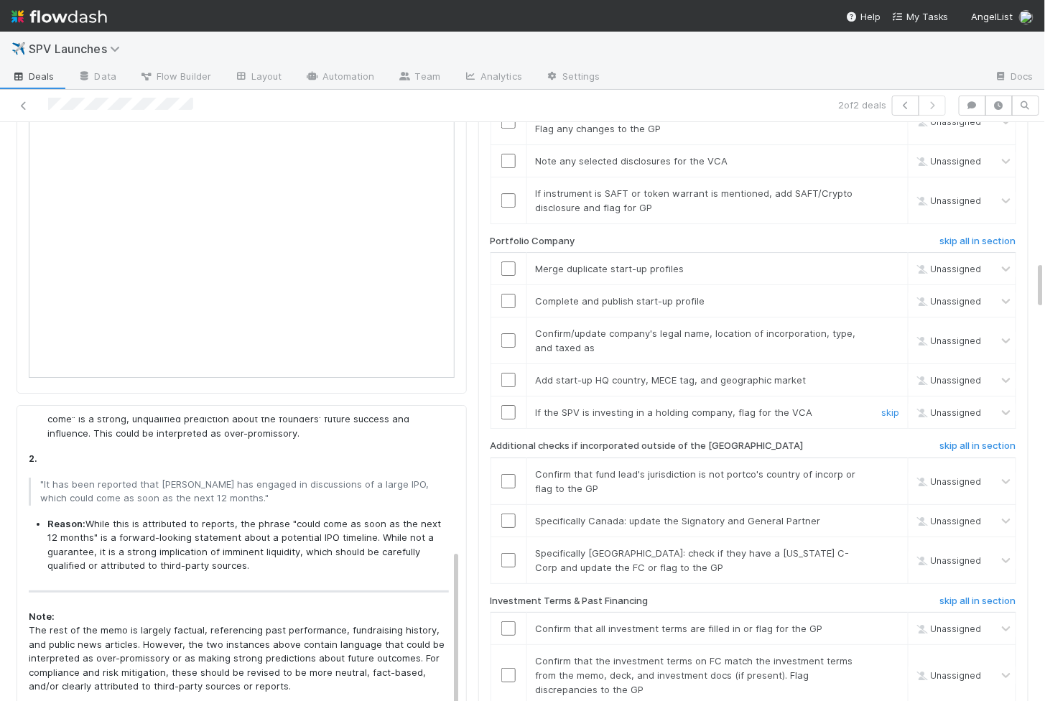
scroll to position [1622, 0]
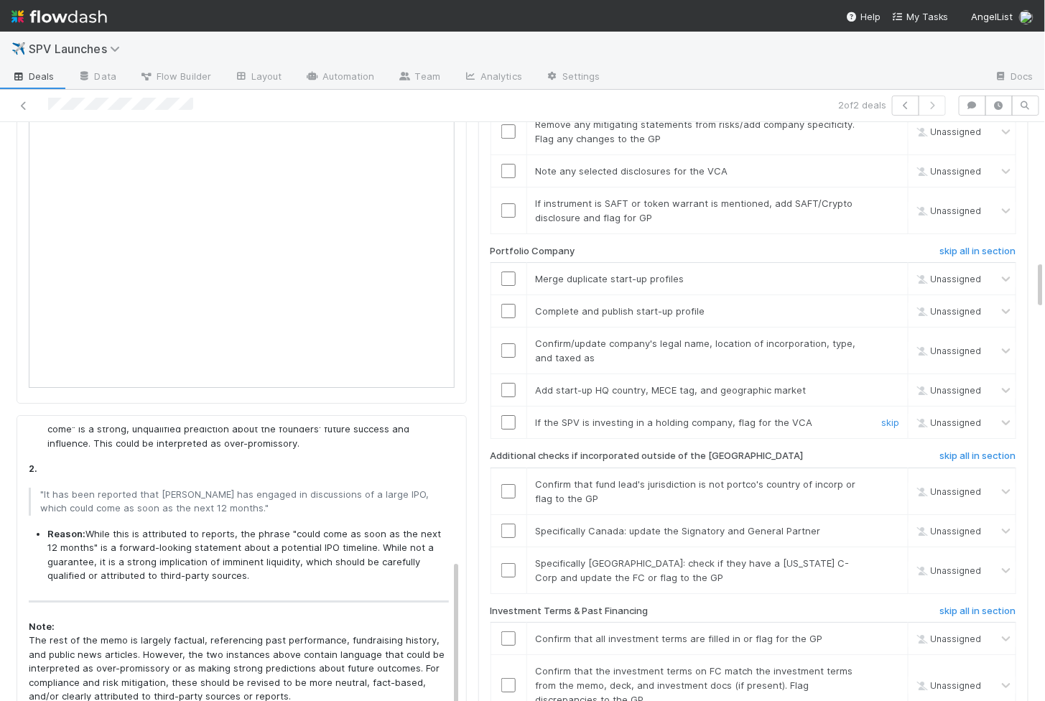
click at [511, 415] on input "checkbox" at bounding box center [508, 422] width 14 height 14
click at [511, 383] on input "checkbox" at bounding box center [508, 390] width 14 height 14
click at [511, 343] on input "checkbox" at bounding box center [508, 350] width 14 height 14
click at [506, 304] on input "checkbox" at bounding box center [508, 311] width 14 height 14
click at [510, 272] on input "checkbox" at bounding box center [508, 279] width 14 height 14
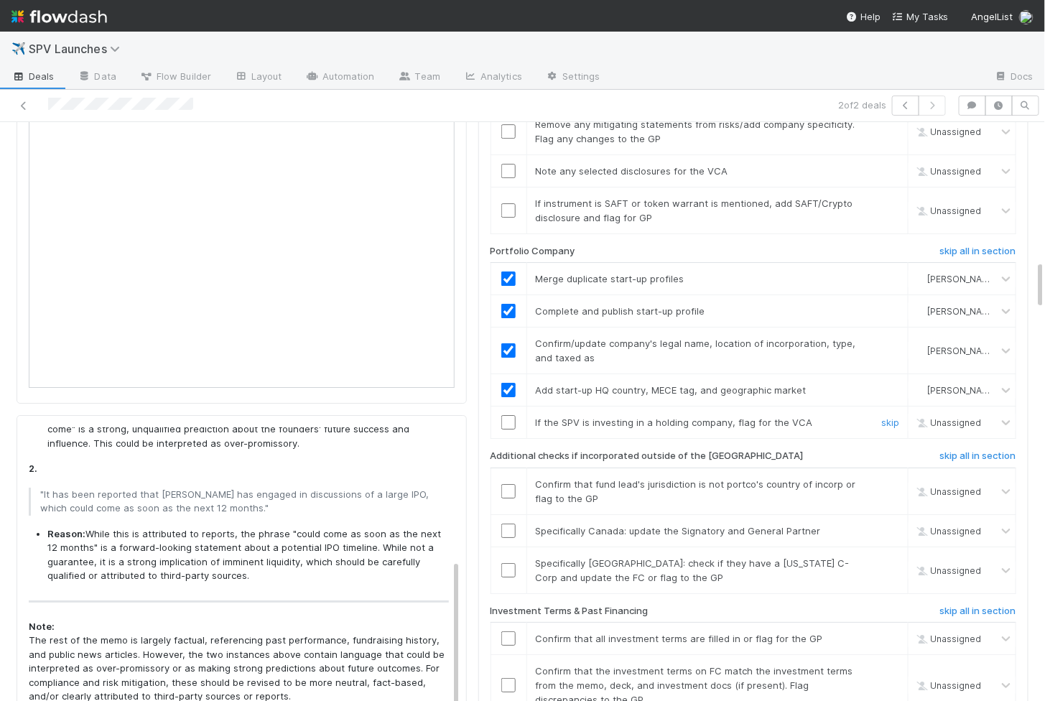
click at [509, 415] on input "checkbox" at bounding box center [508, 422] width 14 height 14
click at [887, 525] on link "skip" at bounding box center [890, 530] width 18 height 11
click at [885, 557] on link "skip" at bounding box center [890, 562] width 18 height 11
click at [507, 484] on input "checkbox" at bounding box center [508, 491] width 14 height 14
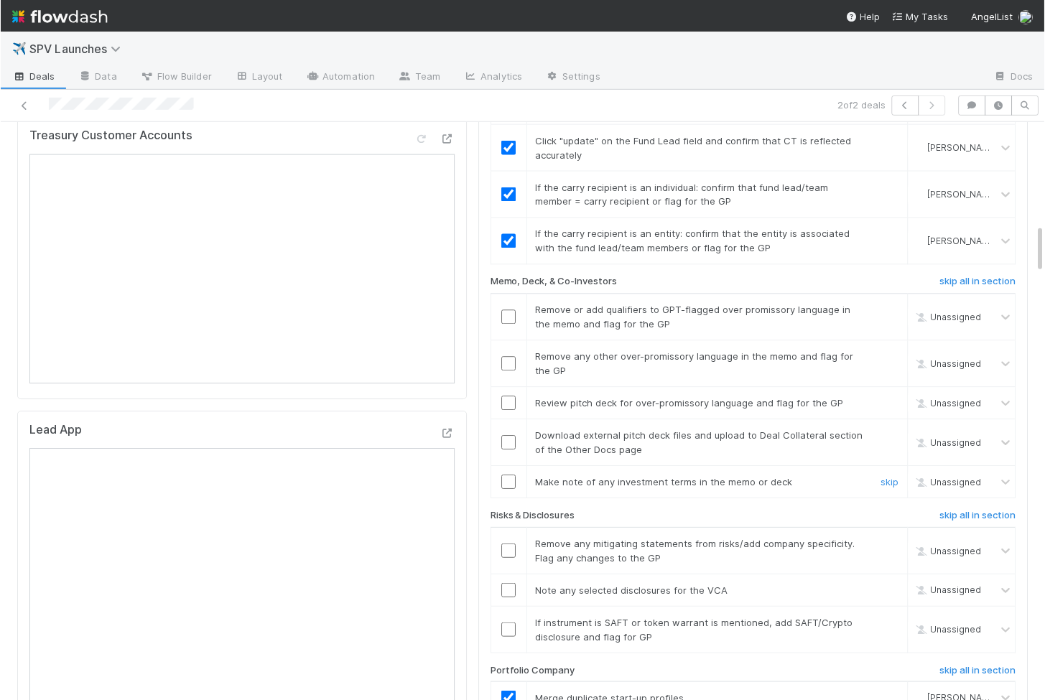
scroll to position [1200, 0]
click at [509, 625] on input "checkbox" at bounding box center [508, 632] width 14 height 14
click at [507, 585] on input "checkbox" at bounding box center [508, 592] width 14 height 14
click at [507, 546] on input "checkbox" at bounding box center [508, 553] width 14 height 14
click at [509, 438] on input "checkbox" at bounding box center [508, 445] width 14 height 14
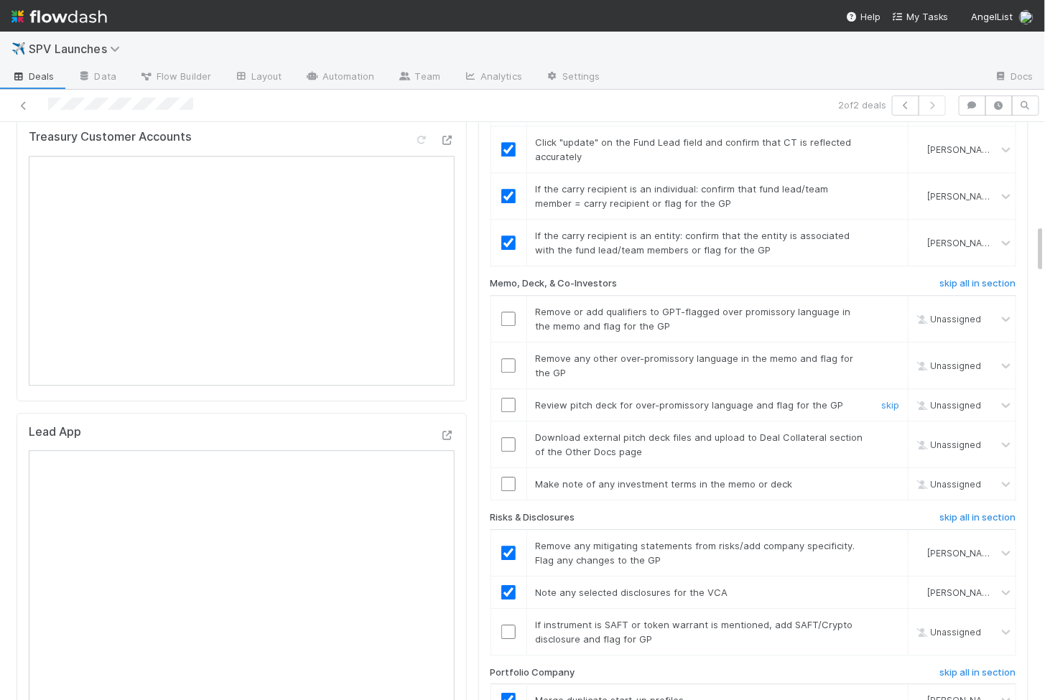
click at [510, 398] on input "checkbox" at bounding box center [508, 405] width 14 height 14
click at [510, 422] on td at bounding box center [509, 445] width 36 height 47
checkbox input "true"
click at [510, 438] on input "checkbox" at bounding box center [508, 445] width 14 height 14
click at [512, 398] on input "checkbox" at bounding box center [508, 405] width 14 height 14
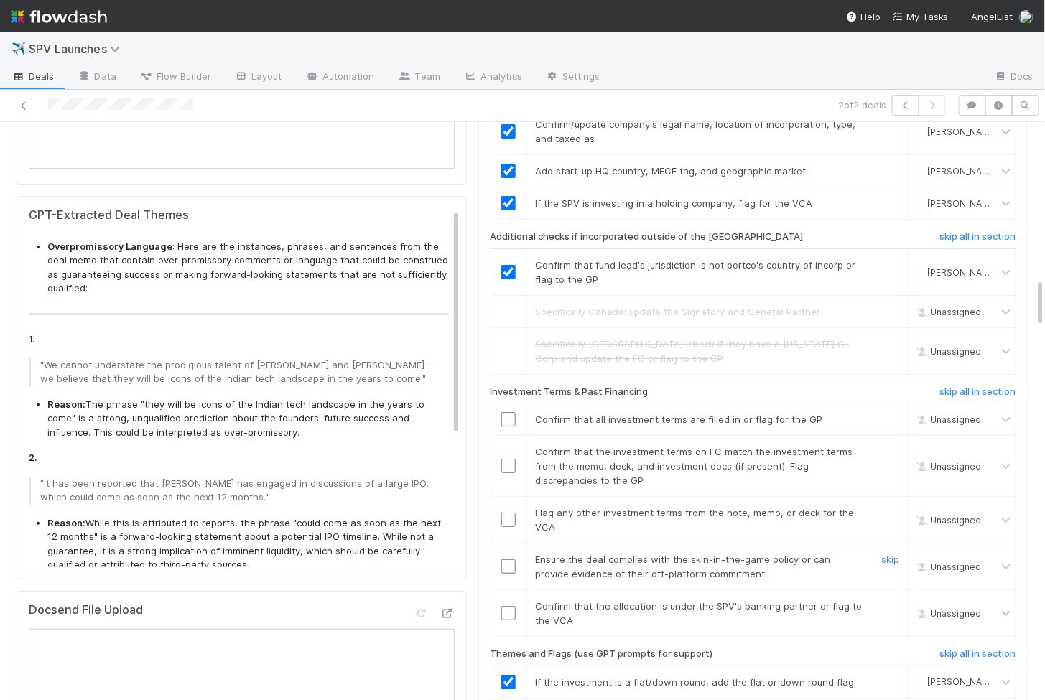
scroll to position [1843, 0]
click at [509, 605] on input "checkbox" at bounding box center [508, 612] width 14 height 14
click at [509, 558] on input "checkbox" at bounding box center [508, 565] width 14 height 14
click at [509, 496] on td at bounding box center [509, 519] width 36 height 47
click at [509, 512] on input "checkbox" at bounding box center [508, 519] width 14 height 14
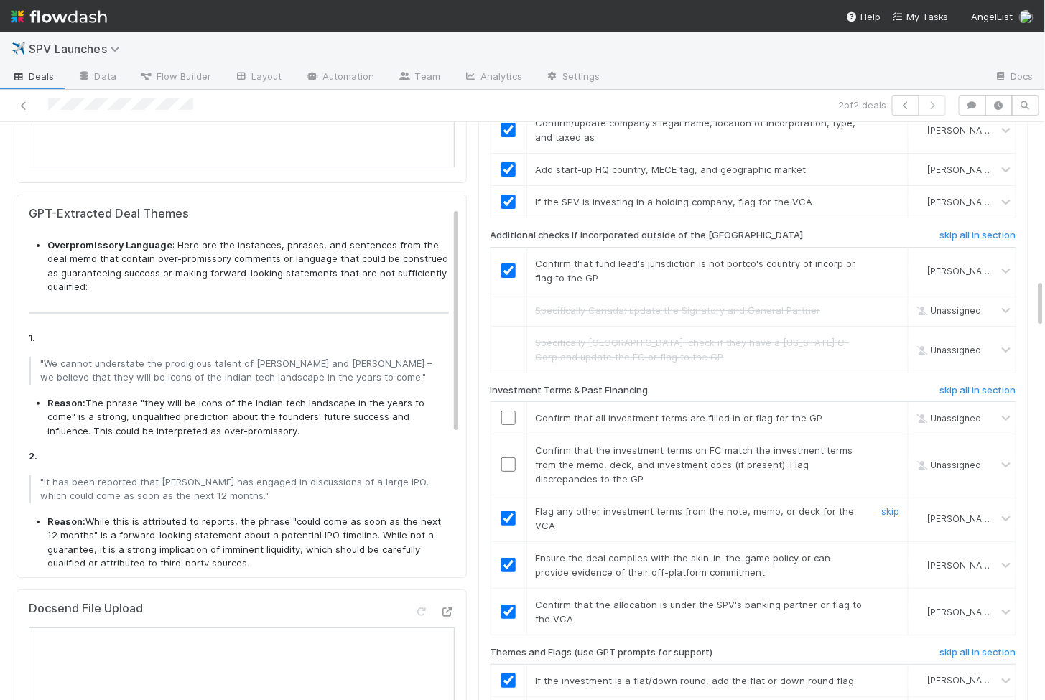
click at [511, 458] on input "checkbox" at bounding box center [508, 465] width 14 height 14
click at [511, 411] on input "checkbox" at bounding box center [508, 418] width 14 height 14
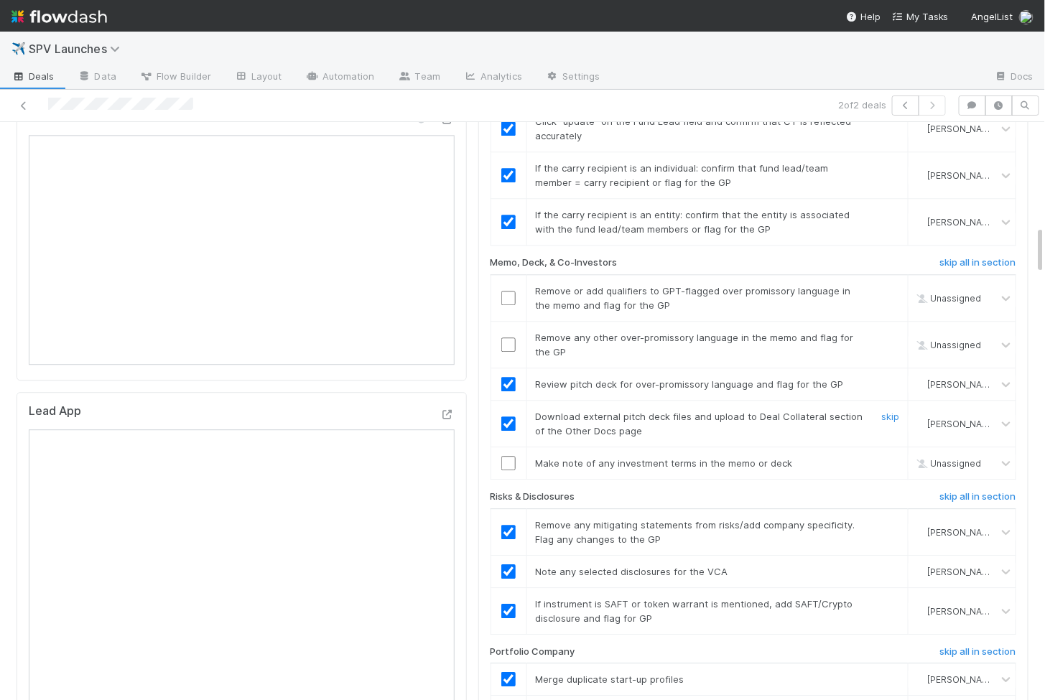
scroll to position [1214, 0]
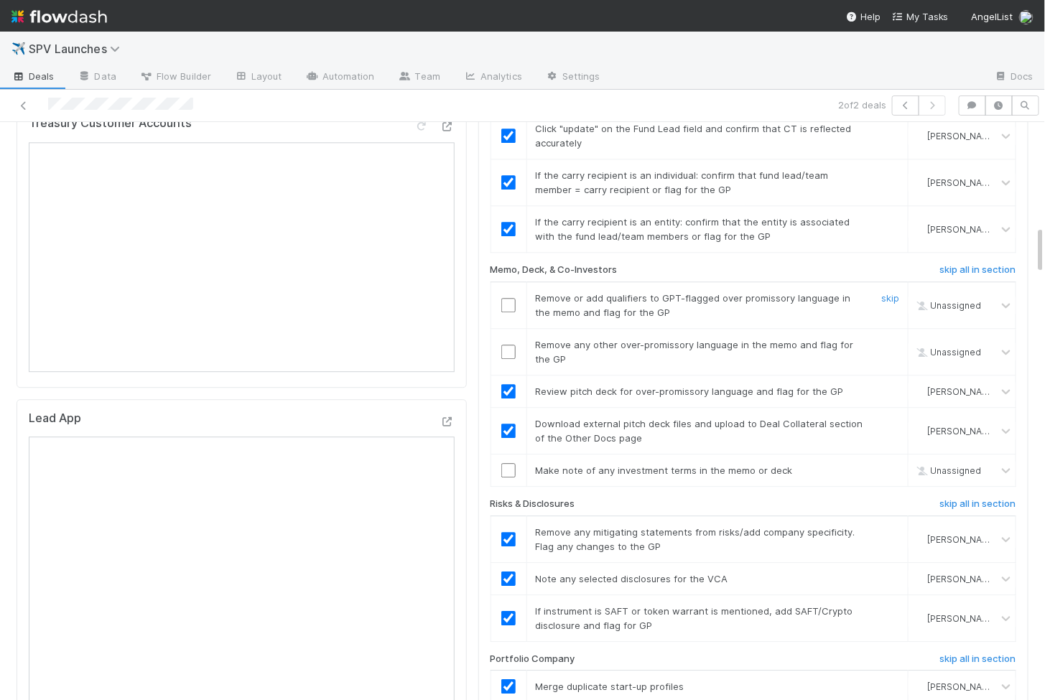
click at [507, 298] on input "checkbox" at bounding box center [508, 305] width 14 height 14
click at [507, 345] on input "checkbox" at bounding box center [508, 352] width 14 height 14
click at [508, 463] on input "checkbox" at bounding box center [508, 470] width 14 height 14
click at [509, 298] on input "checkbox" at bounding box center [508, 305] width 14 height 14
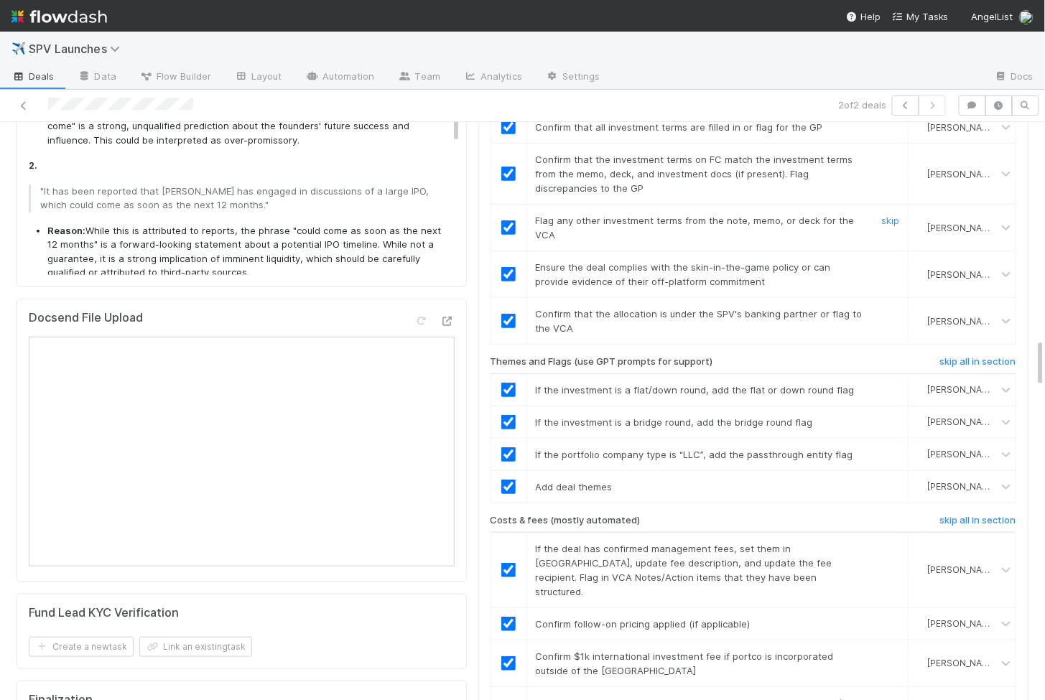
scroll to position [2547, 0]
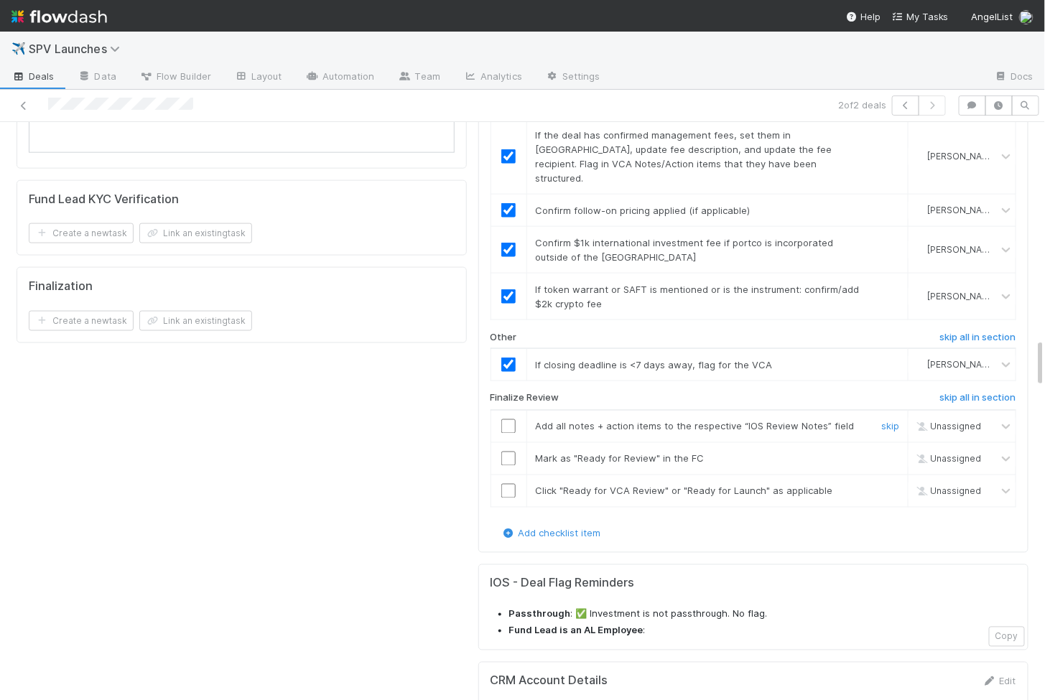
click at [507, 420] on input "checkbox" at bounding box center [508, 427] width 14 height 14
click at [507, 452] on input "checkbox" at bounding box center [508, 459] width 14 height 14
click at [506, 484] on input "checkbox" at bounding box center [508, 491] width 14 height 14
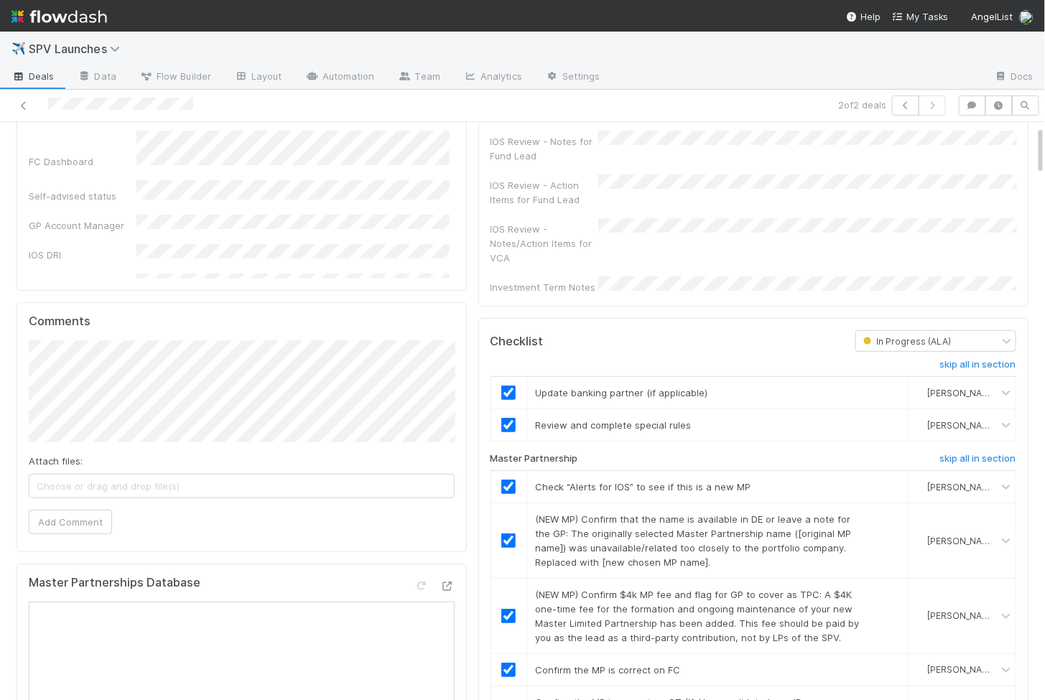
scroll to position [0, 0]
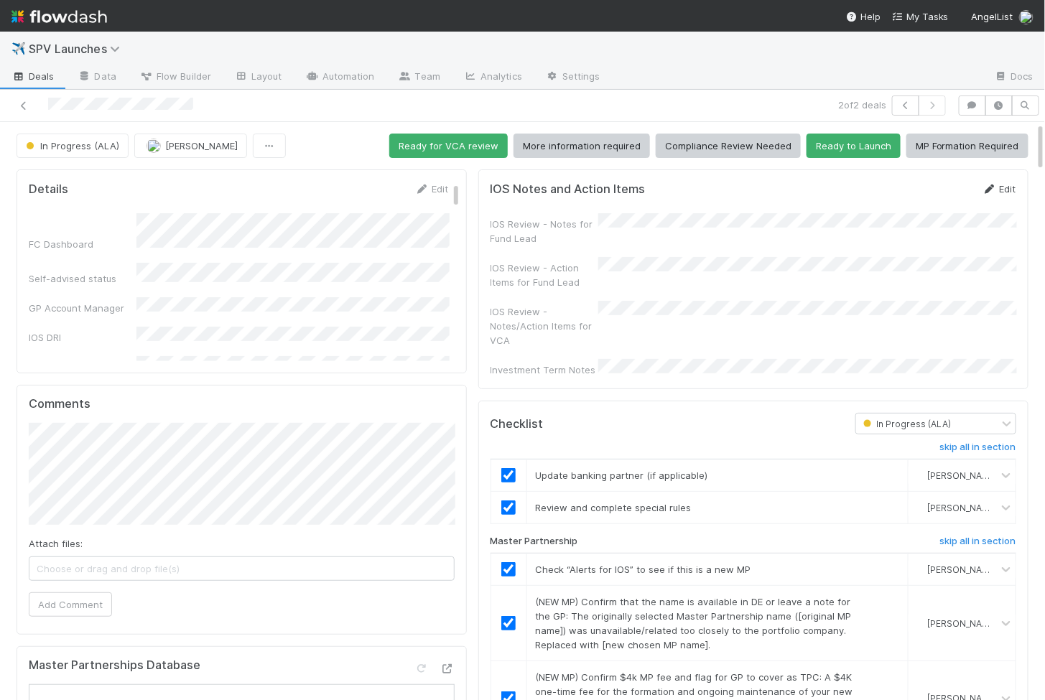
click at [1001, 185] on link "Edit" at bounding box center [1000, 188] width 34 height 11
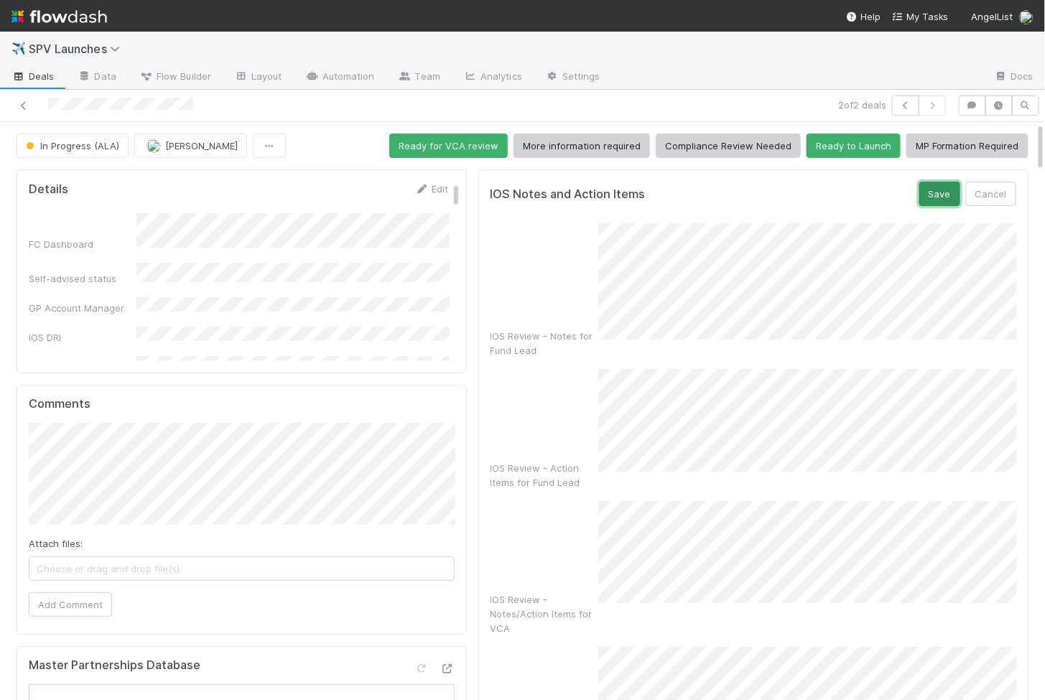
click at [944, 198] on button "Save" at bounding box center [940, 194] width 41 height 24
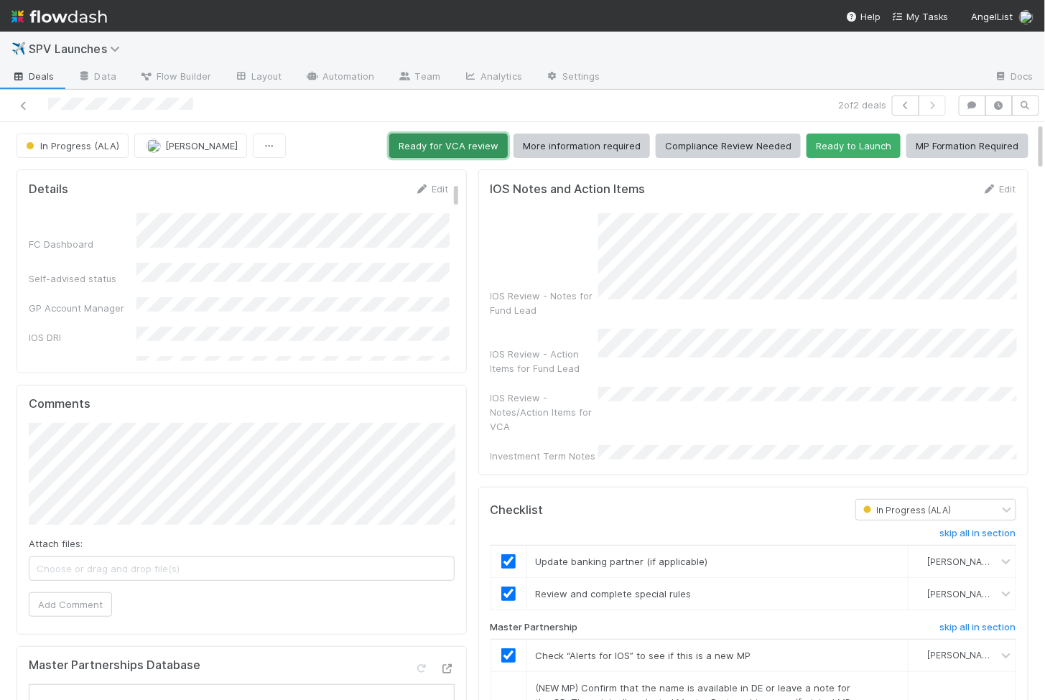
click at [453, 156] on button "Ready for VCA review" at bounding box center [448, 146] width 119 height 24
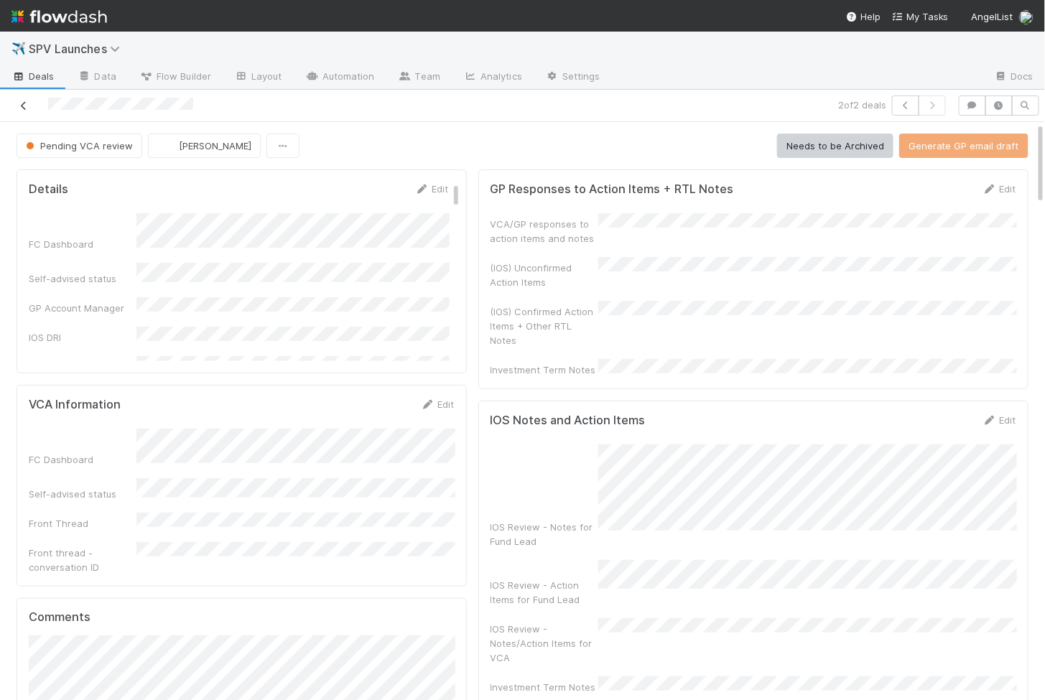
click at [23, 101] on icon at bounding box center [24, 105] width 14 height 9
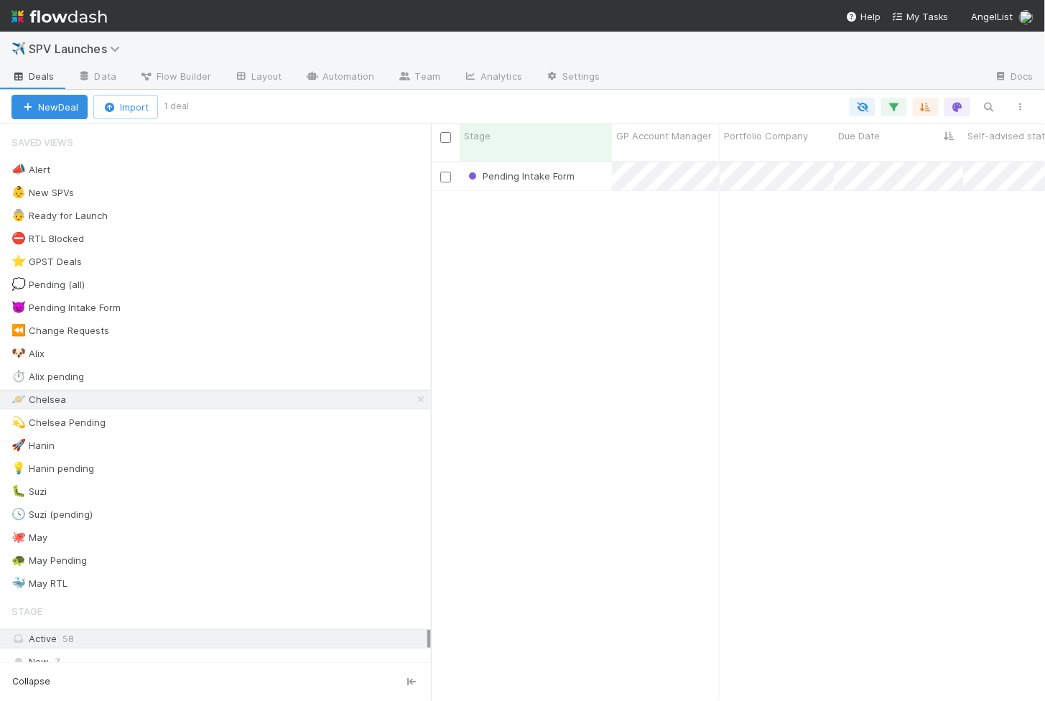
scroll to position [1, 1]
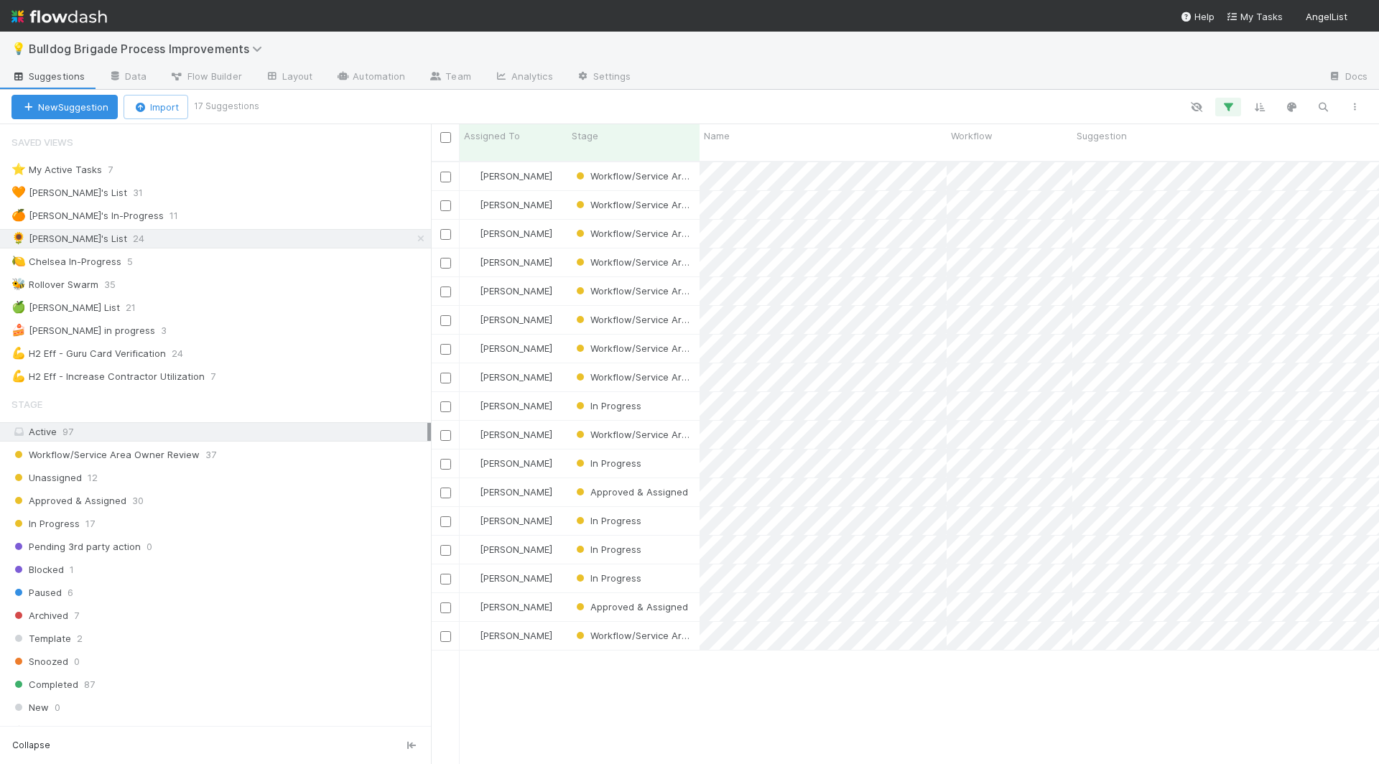
scroll to position [1, 1]
